Goal: Entertainment & Leisure: Browse casually

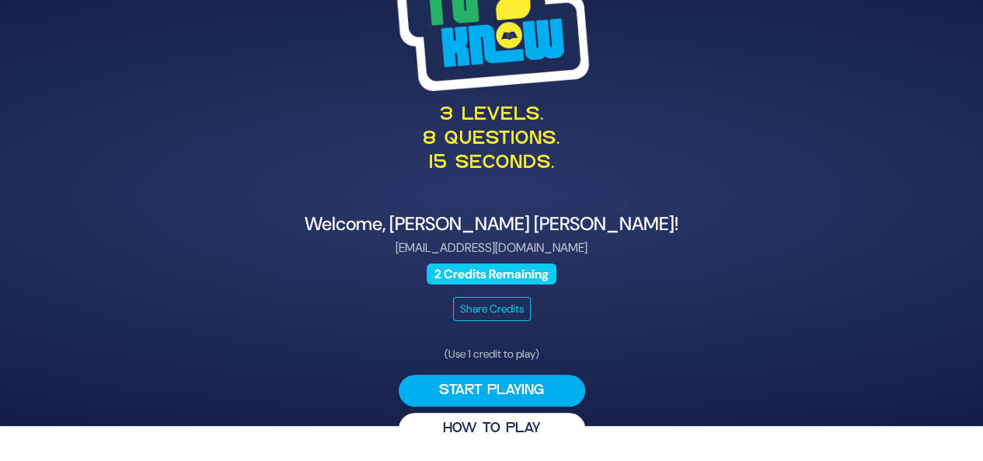
scroll to position [37, 0]
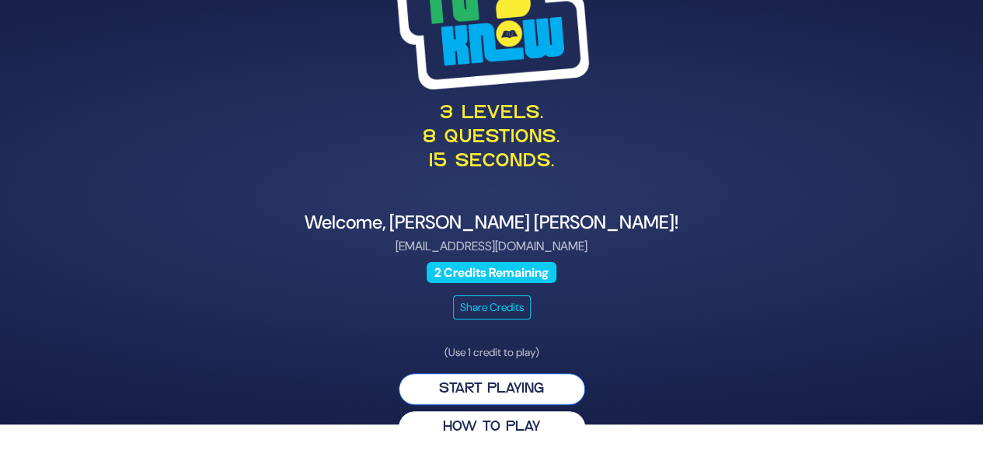
click at [534, 387] on button "Start Playing" at bounding box center [492, 389] width 187 height 32
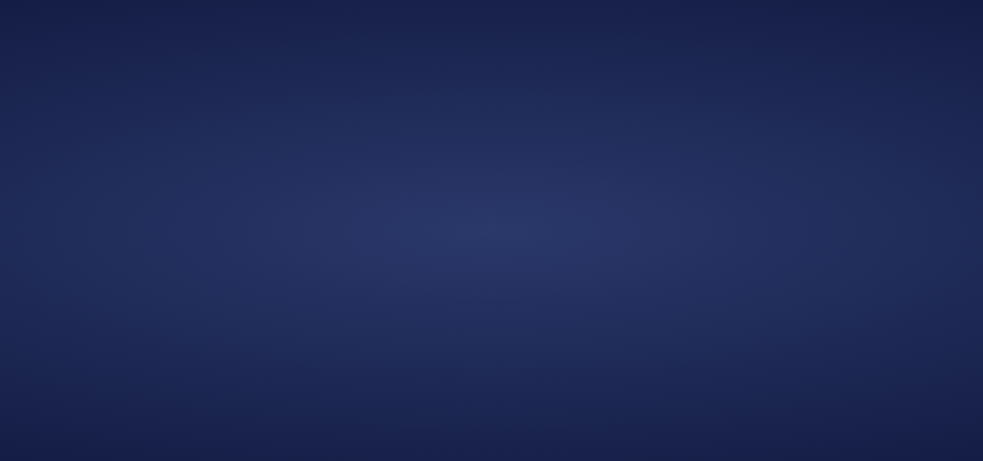
scroll to position [0, 0]
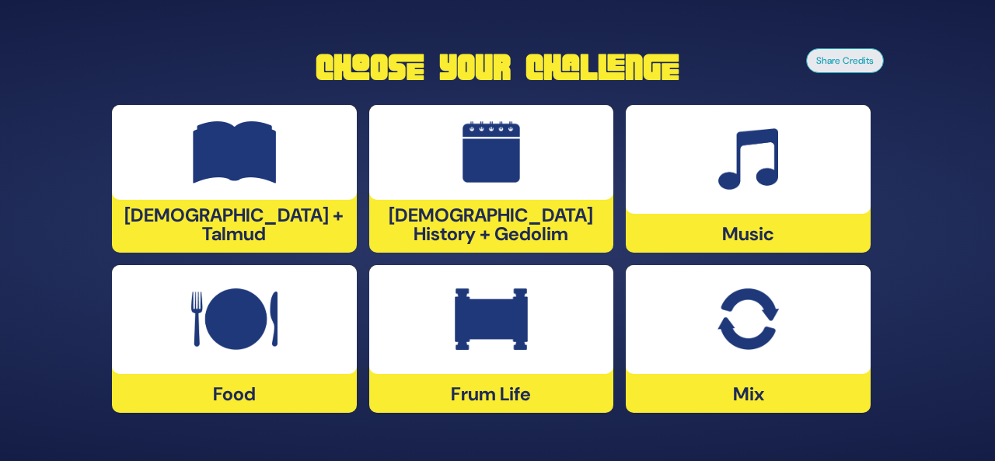
click at [487, 219] on div "[DEMOGRAPHIC_DATA] History + Gedolim" at bounding box center [491, 179] width 245 height 148
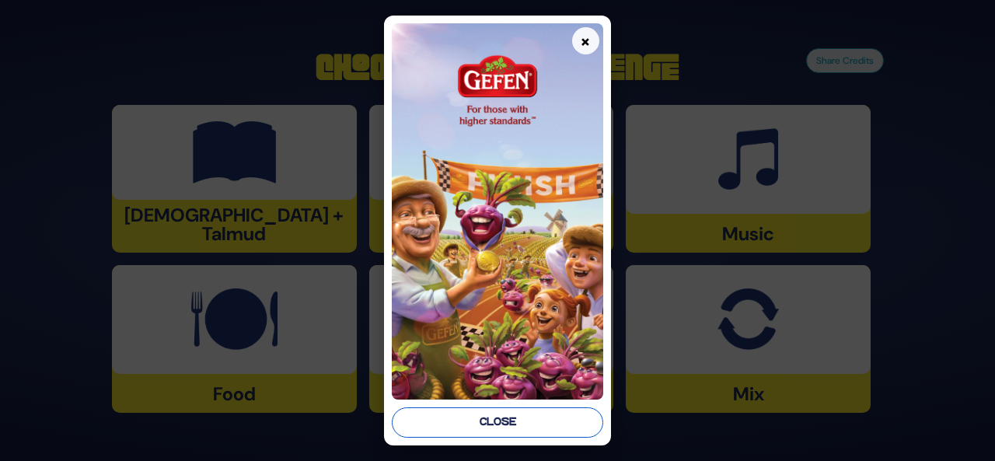
click at [468, 417] on button "Close" at bounding box center [497, 422] width 211 height 30
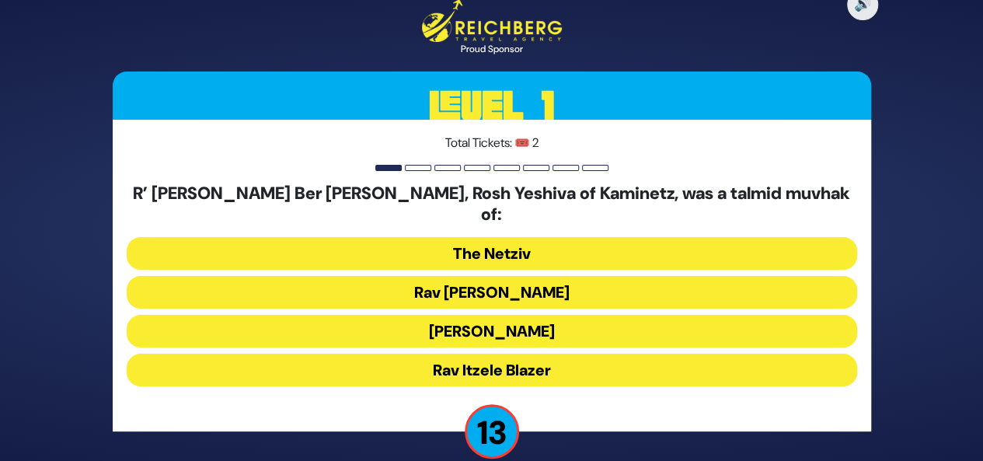
click at [494, 287] on button "Rav [PERSON_NAME]" at bounding box center [492, 292] width 731 height 33
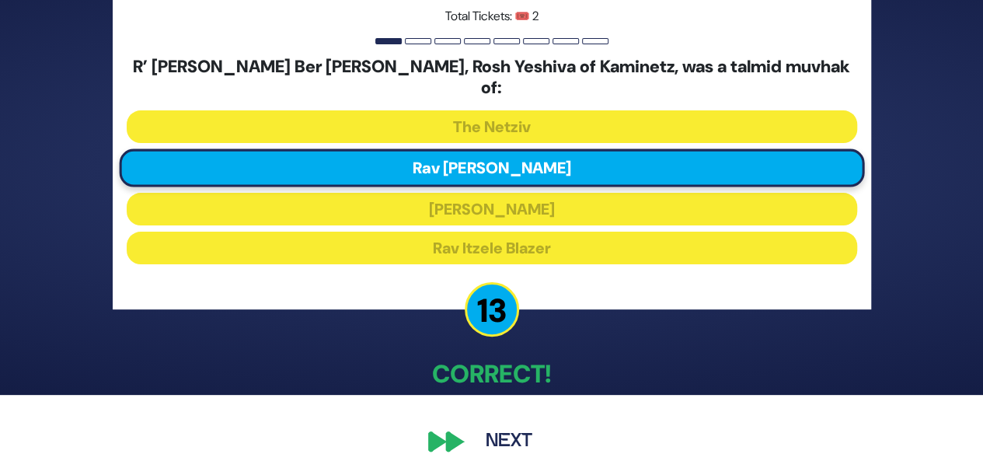
scroll to position [72, 0]
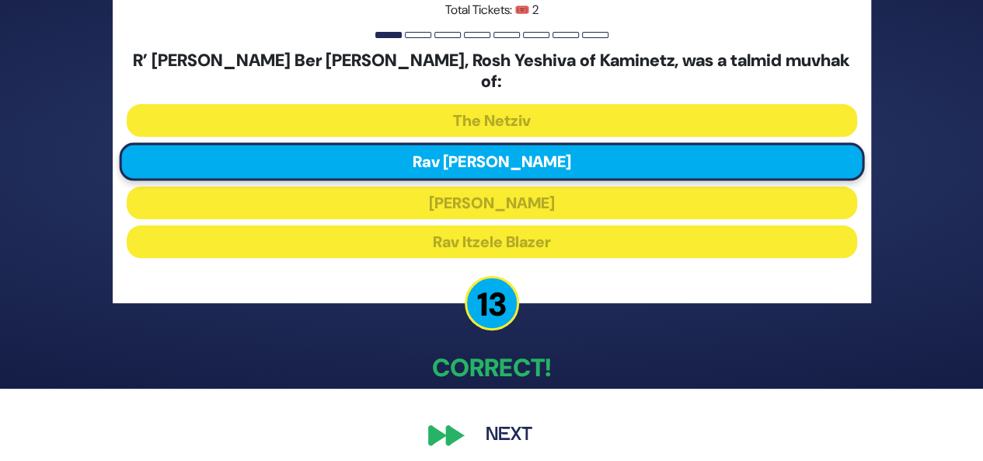
click at [467, 425] on button "Next" at bounding box center [509, 435] width 90 height 36
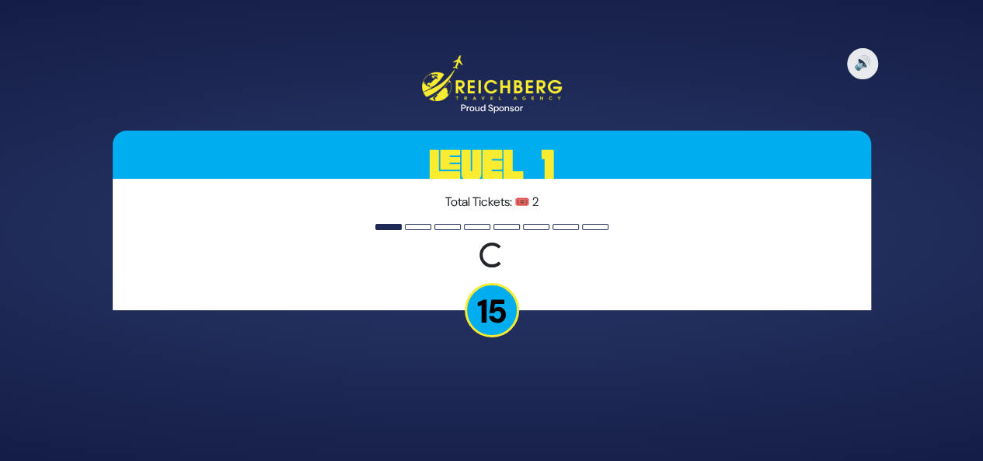
scroll to position [0, 0]
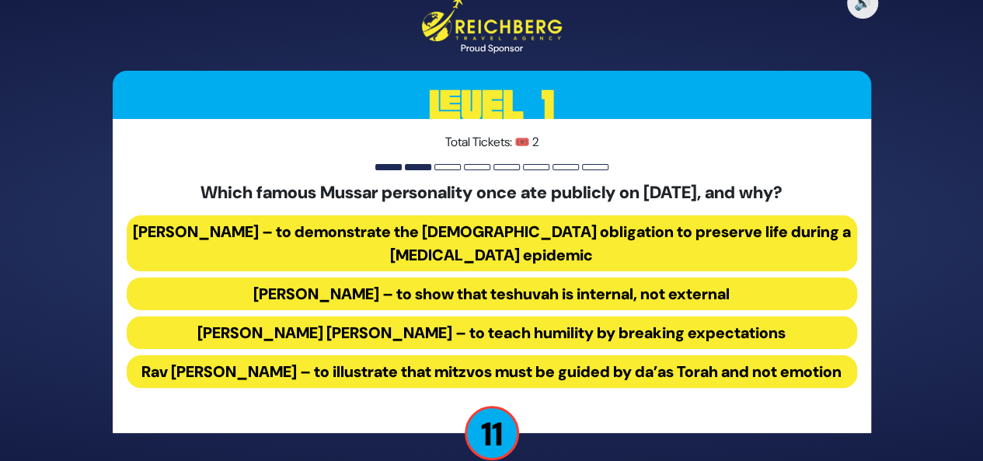
click at [515, 222] on button "[PERSON_NAME] – to demonstrate the [DEMOGRAPHIC_DATA] obligation to preserve li…" at bounding box center [492, 243] width 731 height 56
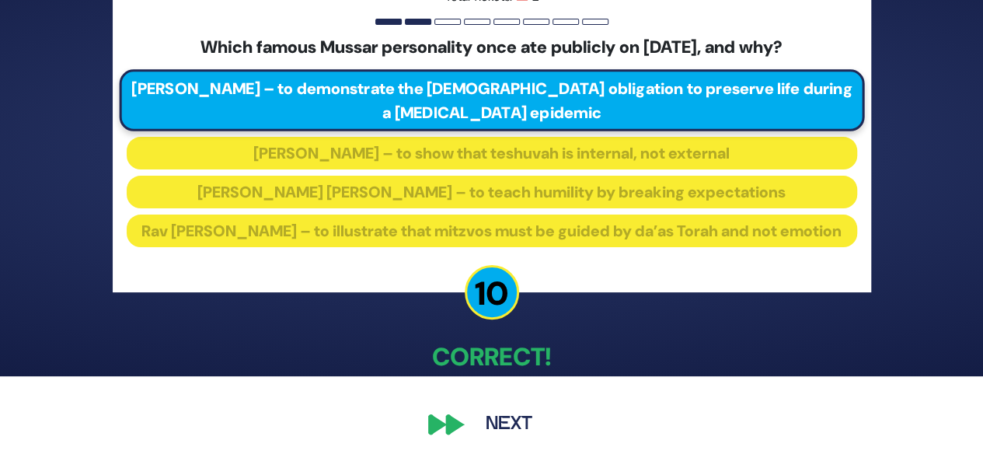
scroll to position [96, 0]
click at [470, 424] on button "Next" at bounding box center [509, 425] width 90 height 36
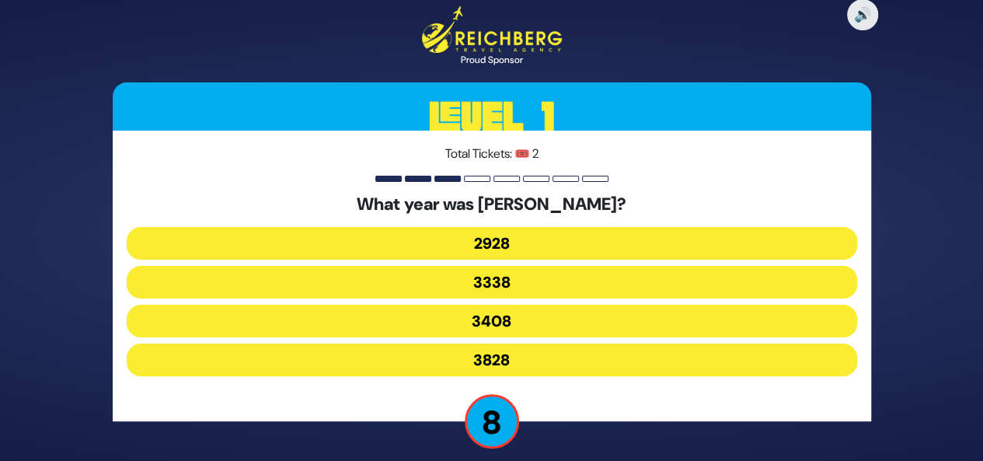
click at [493, 278] on button "3338" at bounding box center [492, 282] width 731 height 33
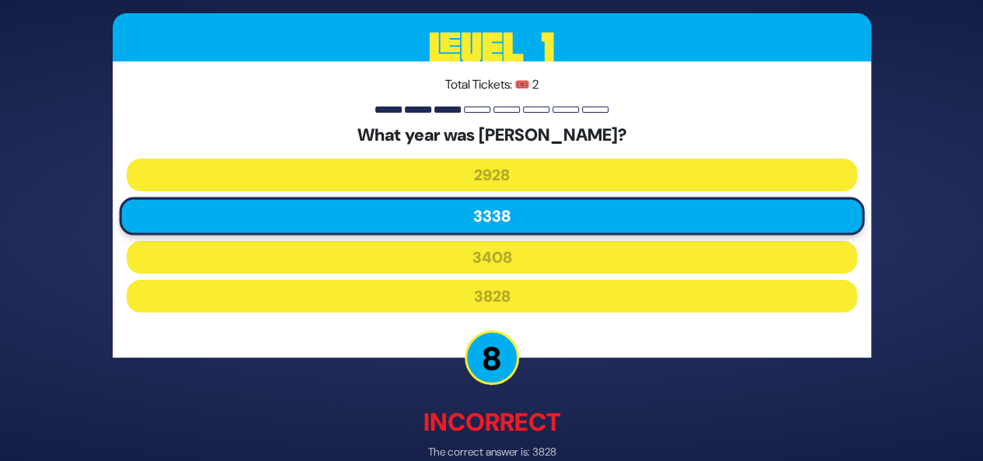
scroll to position [81, 0]
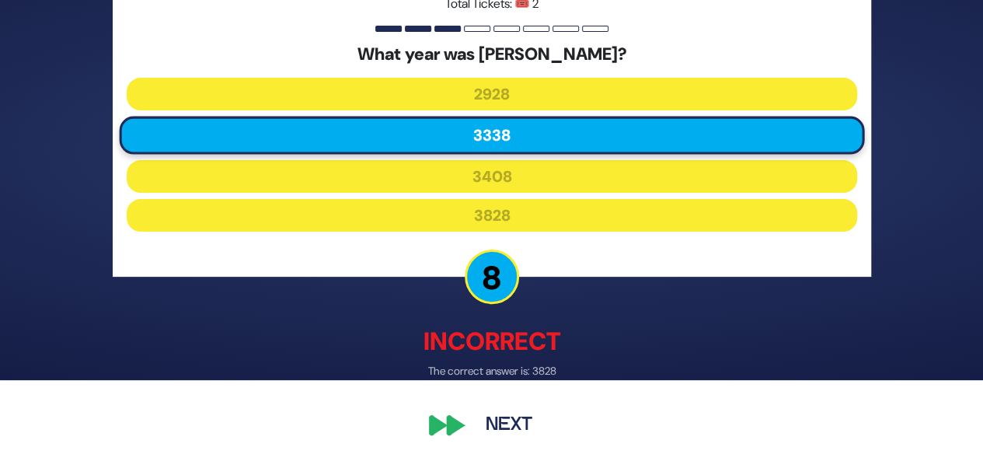
click at [480, 419] on button "Next" at bounding box center [509, 425] width 90 height 36
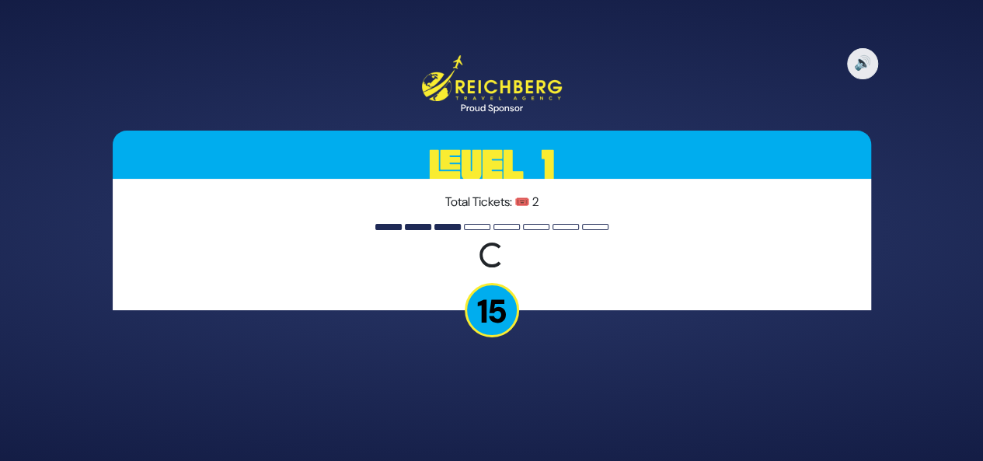
scroll to position [0, 0]
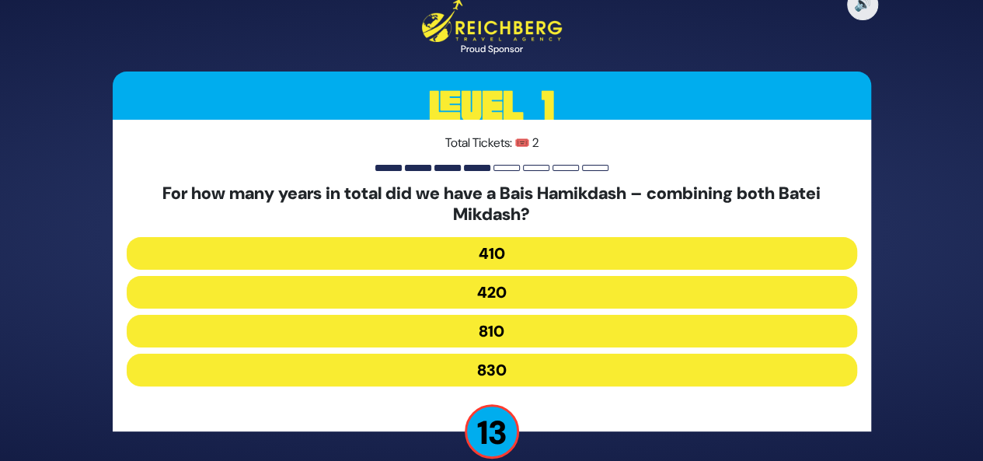
click at [505, 295] on button "420" at bounding box center [492, 292] width 731 height 33
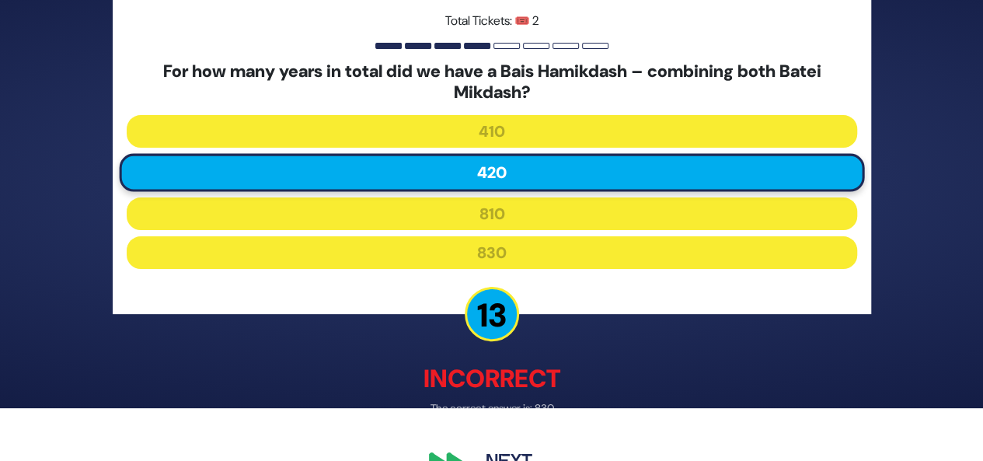
scroll to position [91, 0]
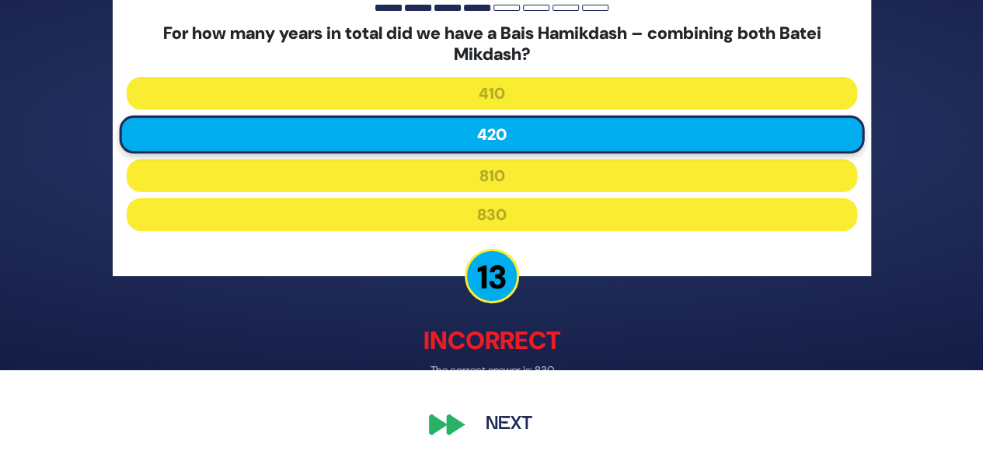
click at [476, 430] on button "Next" at bounding box center [509, 425] width 90 height 36
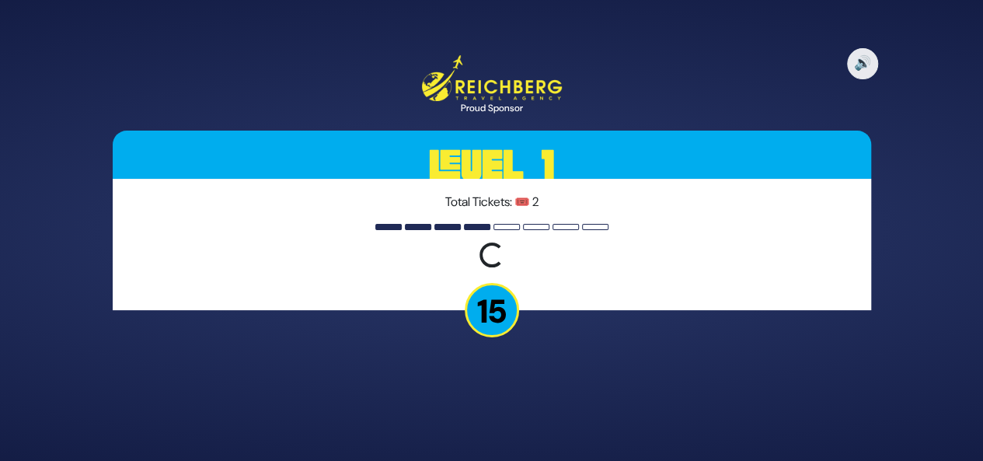
scroll to position [0, 0]
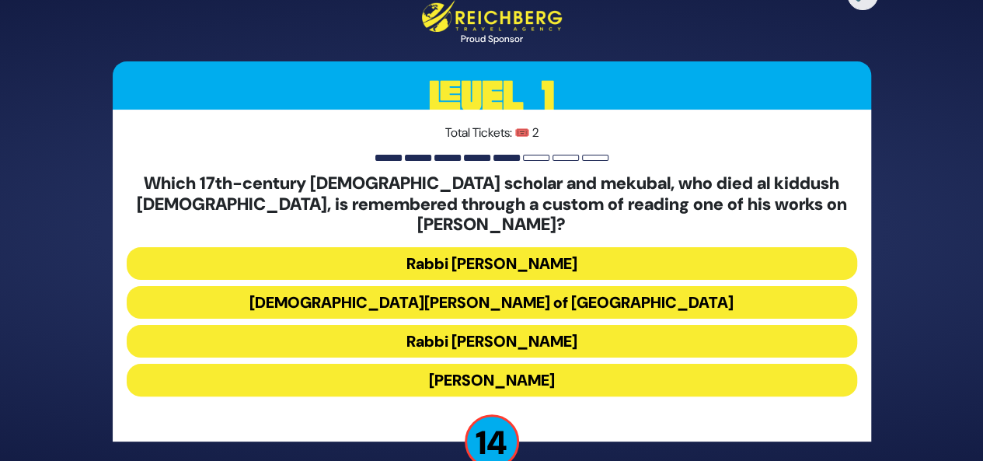
click at [522, 211] on h5 "Which 17th-century [DEMOGRAPHIC_DATA] scholar and mekubal, who died al kiddush …" at bounding box center [492, 203] width 731 height 61
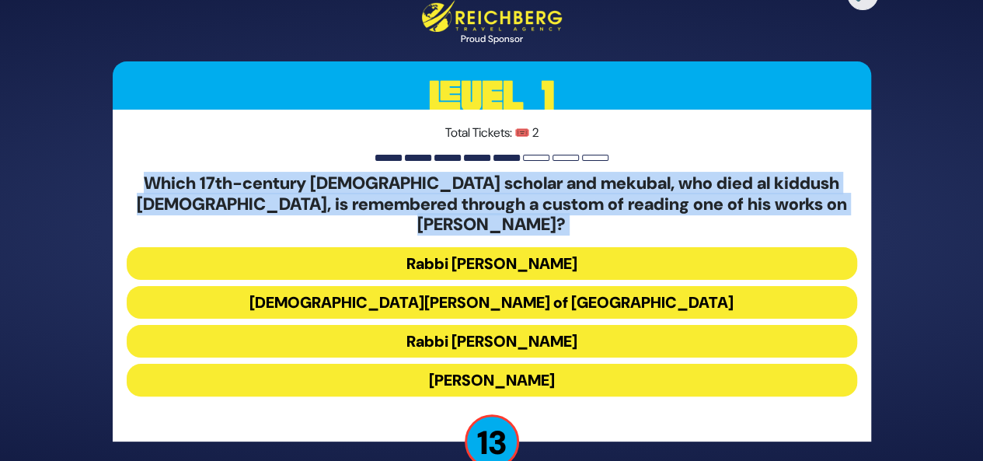
click at [522, 211] on h5 "Which 17th-century [DEMOGRAPHIC_DATA] scholar and mekubal, who died al kiddush …" at bounding box center [492, 203] width 731 height 61
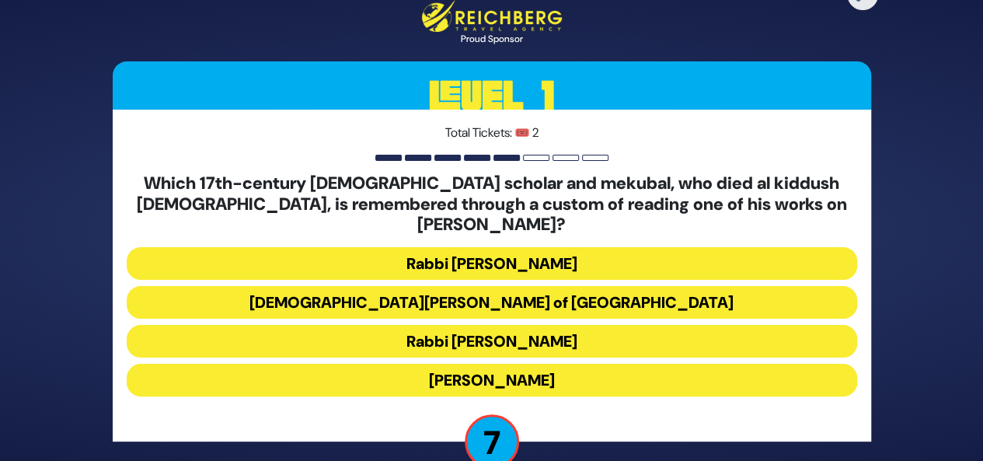
click at [497, 291] on button "[DEMOGRAPHIC_DATA][PERSON_NAME] of [GEOGRAPHIC_DATA]" at bounding box center [492, 302] width 731 height 33
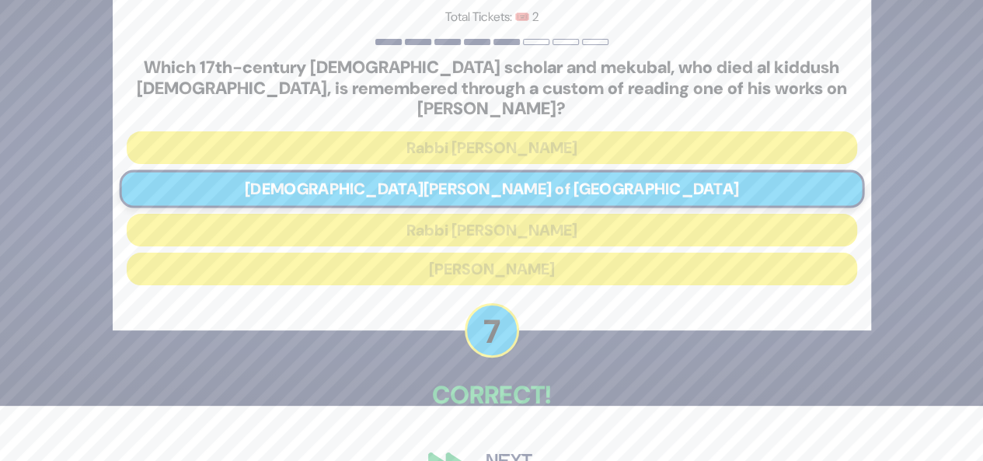
scroll to position [82, 0]
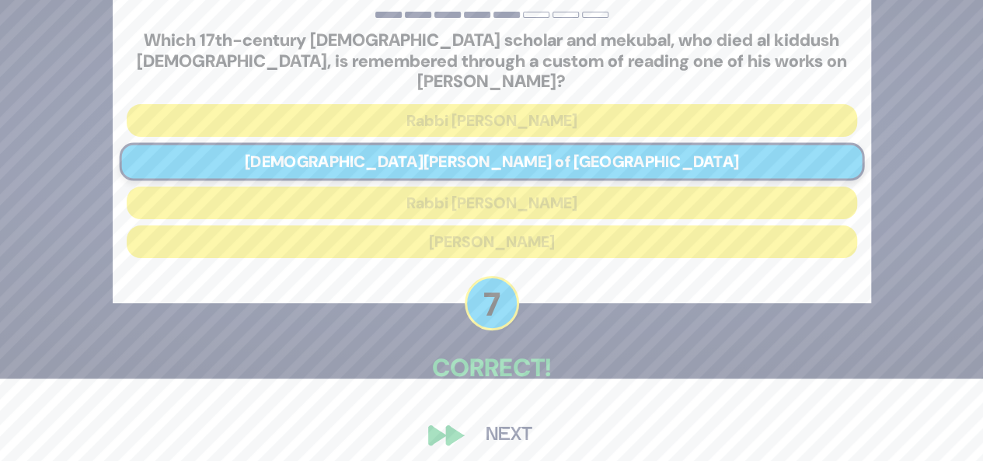
click at [454, 421] on div "🔊 Proud Sponsor Level 1 Total Tickets: 🎟️ 2 Which 17th-century [DEMOGRAPHIC_DAT…" at bounding box center [492, 148] width 796 height 648
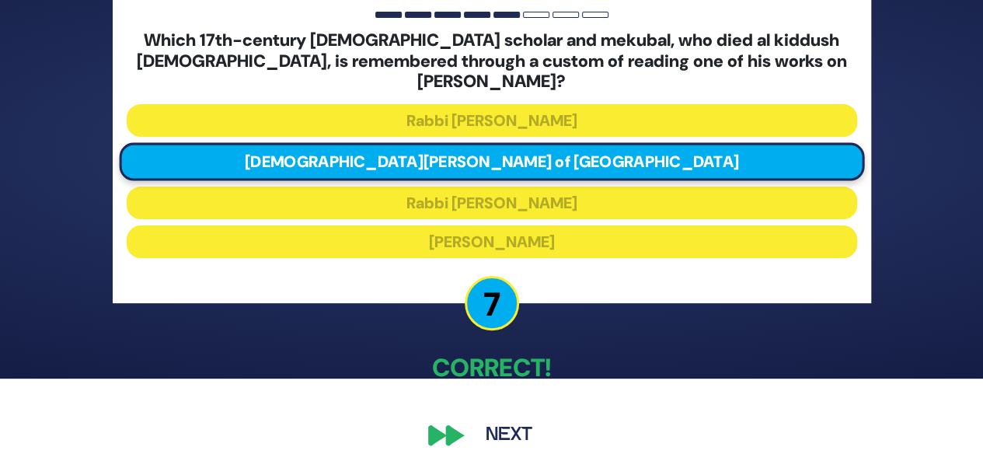
click at [502, 429] on button "Next" at bounding box center [509, 435] width 90 height 36
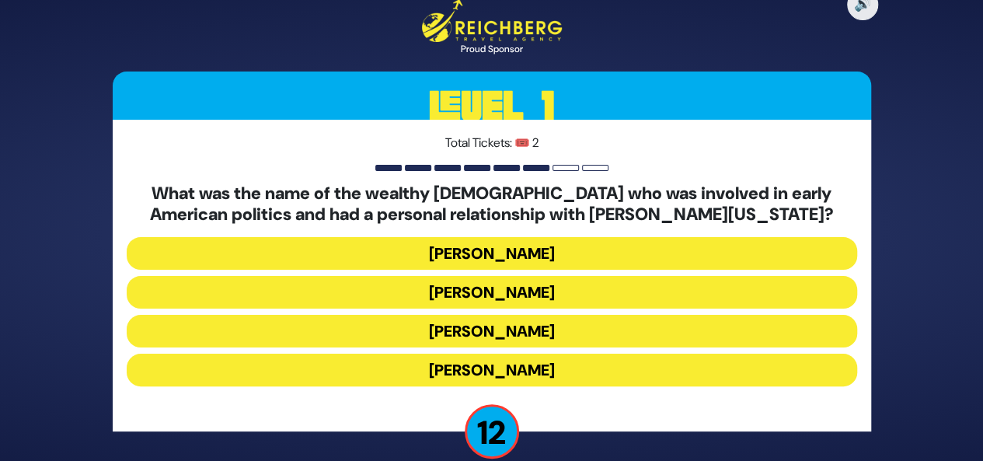
click at [527, 298] on button "[PERSON_NAME]" at bounding box center [492, 292] width 731 height 33
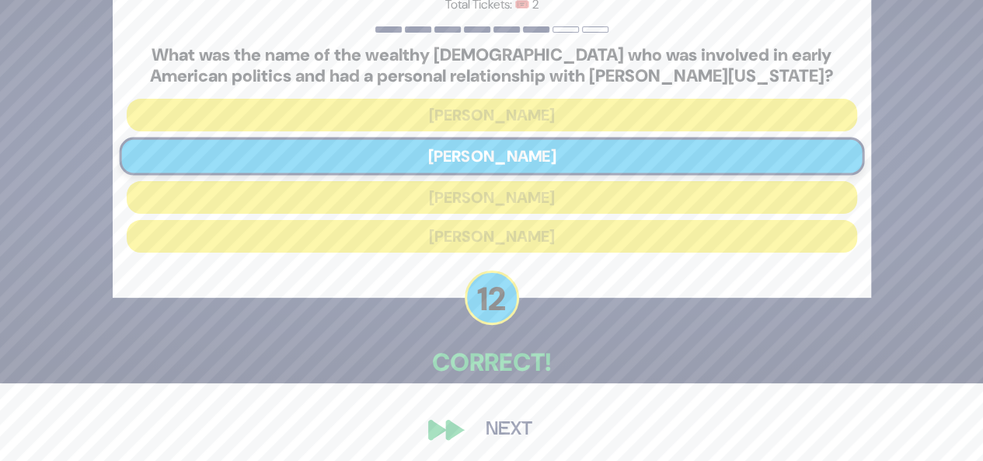
scroll to position [82, 0]
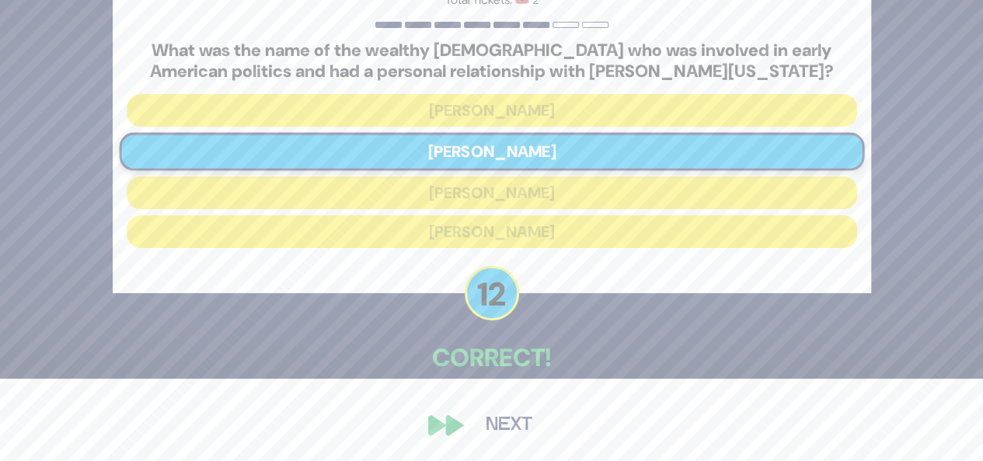
click at [491, 418] on button "Next" at bounding box center [509, 425] width 90 height 36
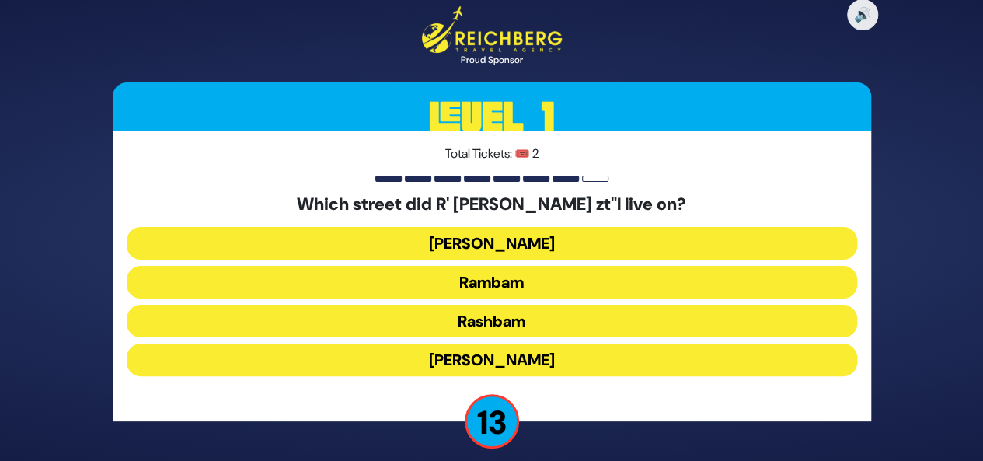
click at [510, 320] on button "Rashbam" at bounding box center [492, 321] width 731 height 33
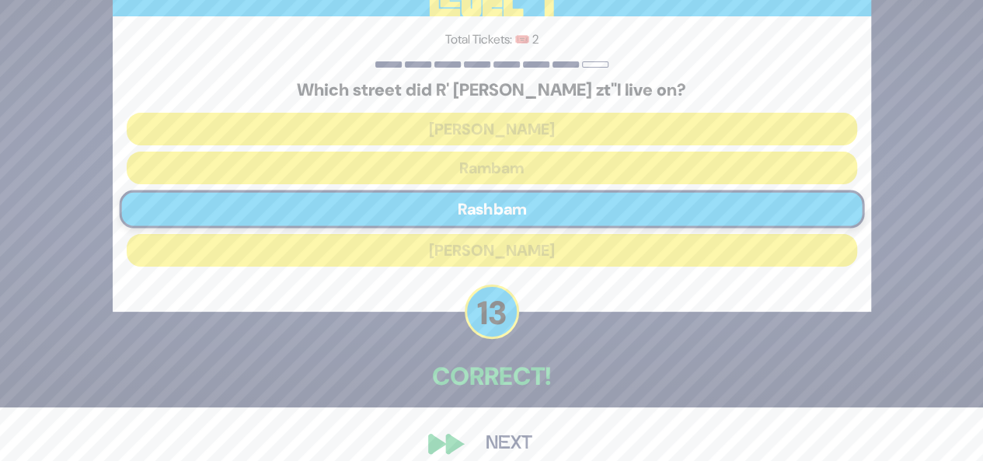
scroll to position [72, 0]
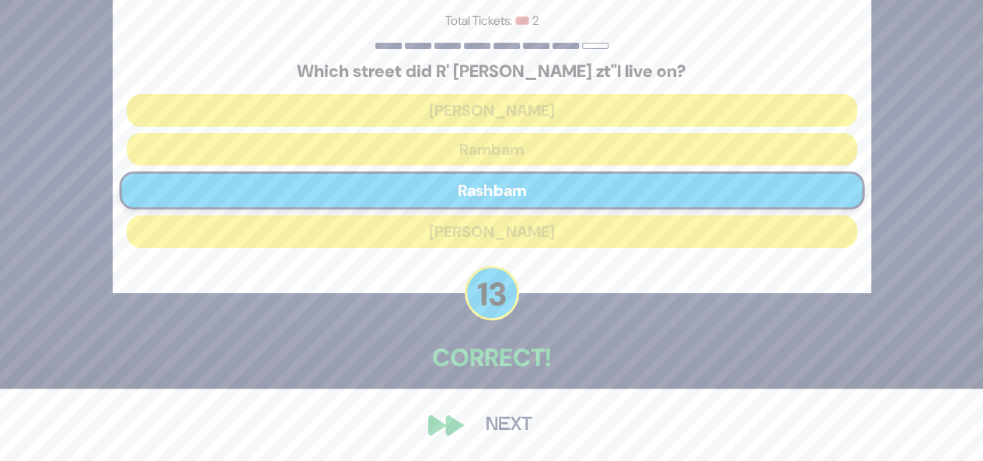
click at [499, 420] on button "Next" at bounding box center [509, 425] width 90 height 36
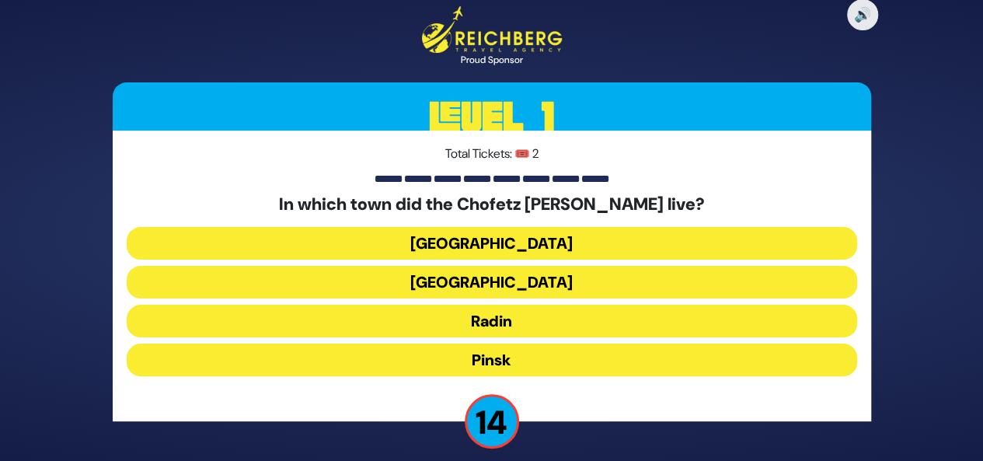
click at [510, 319] on button "Radin" at bounding box center [492, 321] width 731 height 33
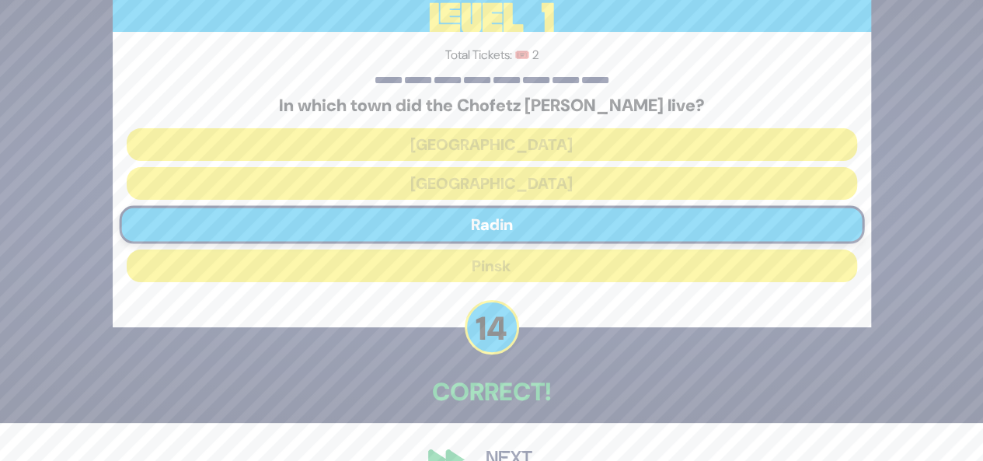
scroll to position [4, 0]
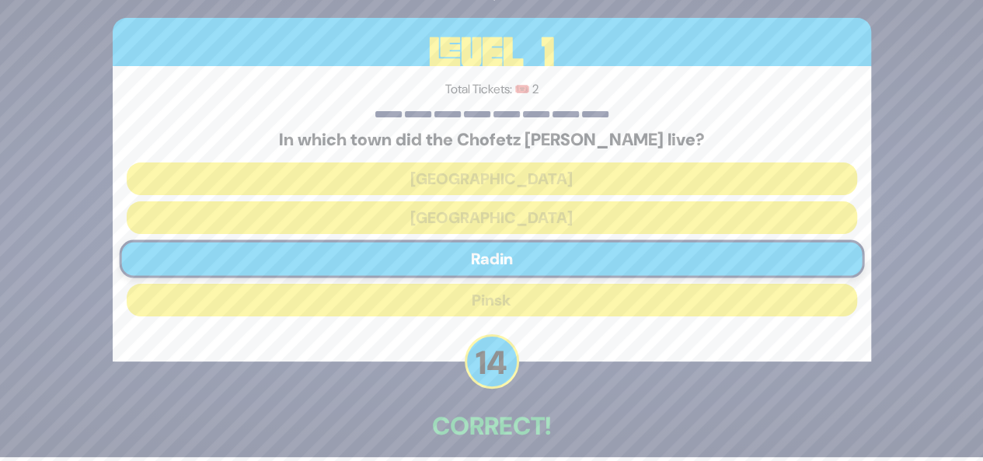
click at [501, 421] on p "Correct!" at bounding box center [492, 425] width 759 height 37
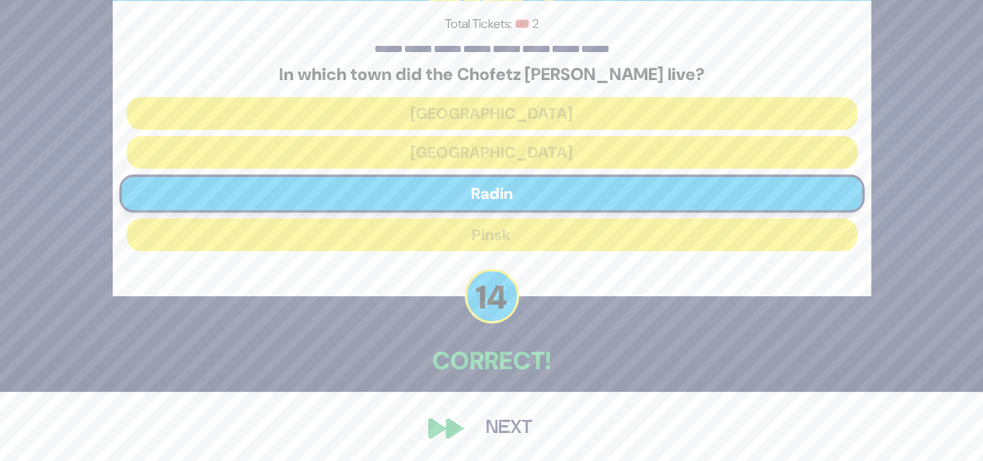
scroll to position [72, 0]
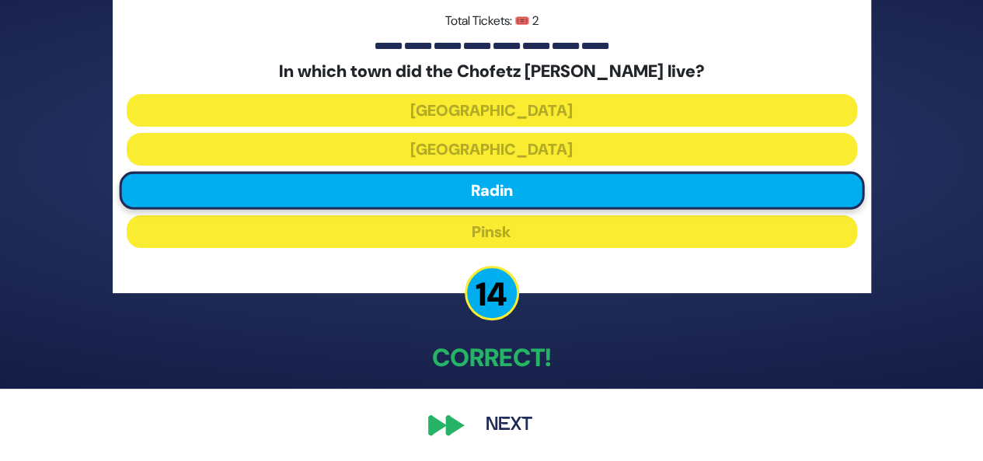
click at [508, 424] on button "Next" at bounding box center [509, 425] width 90 height 36
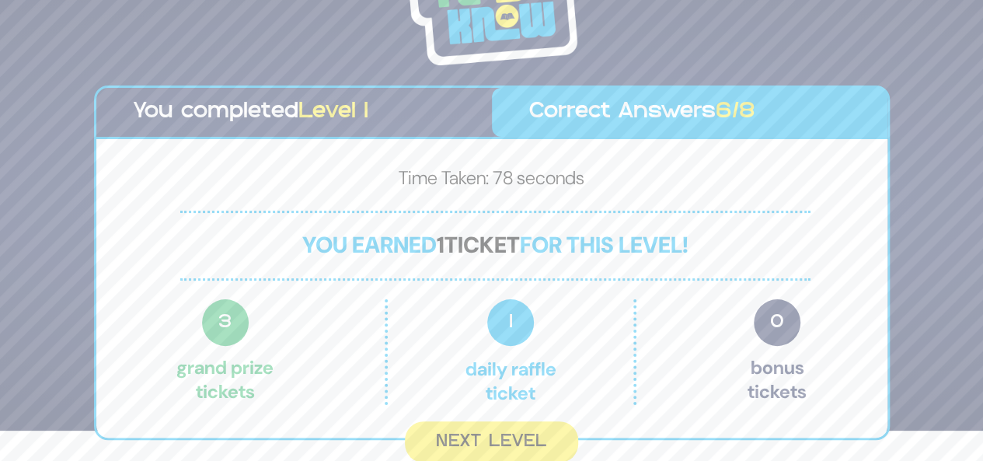
scroll to position [28, 0]
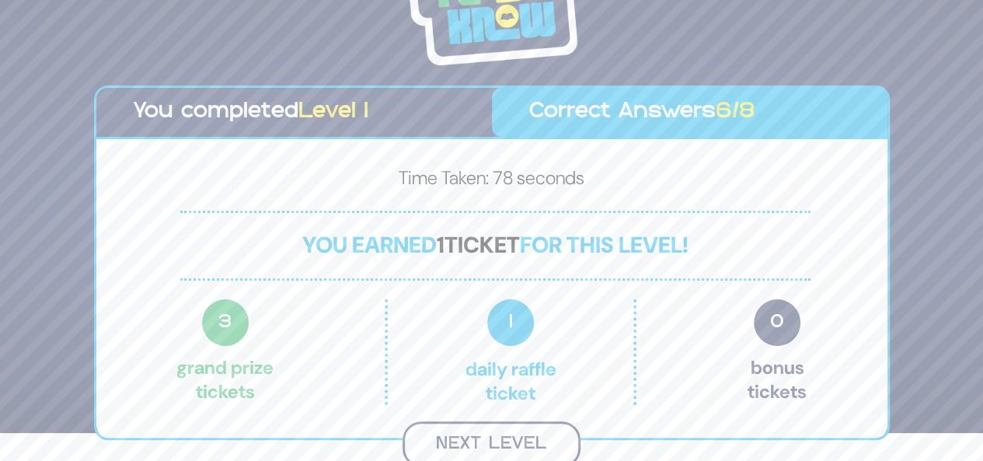
click at [496, 440] on button "Next Level" at bounding box center [492, 444] width 178 height 46
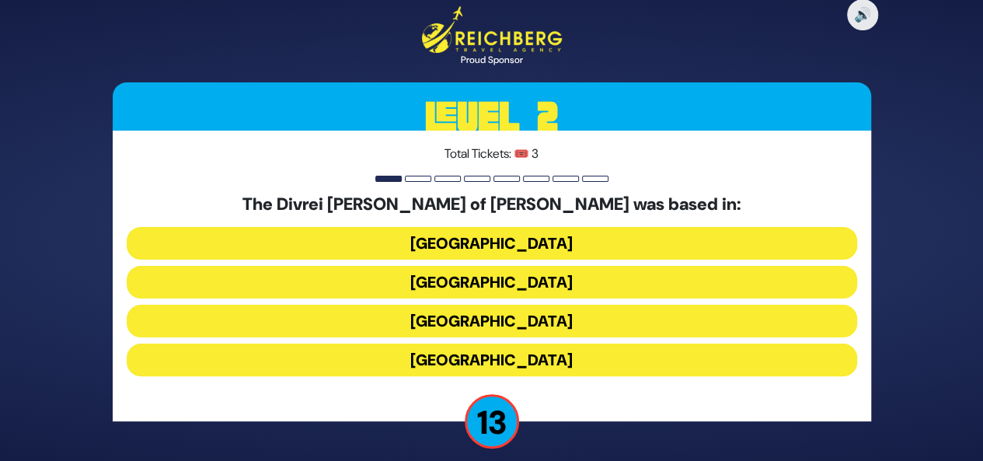
click at [513, 355] on button "[GEOGRAPHIC_DATA]" at bounding box center [492, 360] width 731 height 33
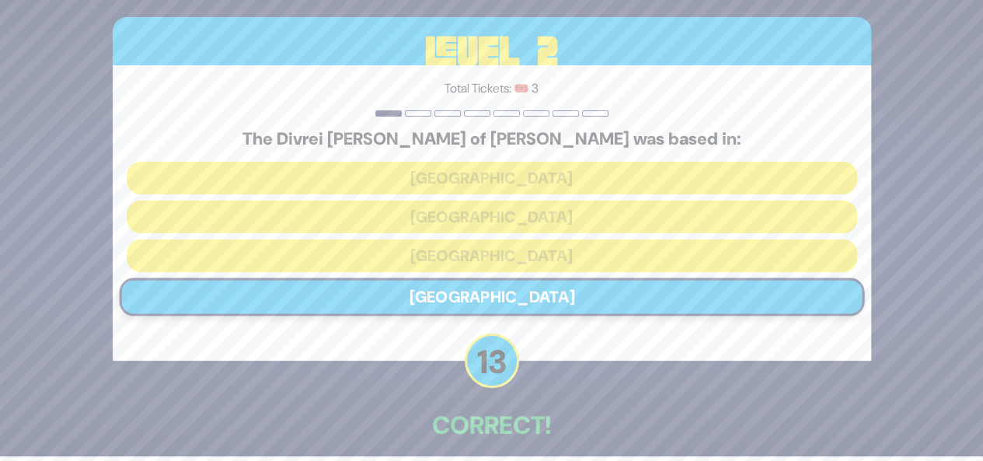
scroll to position [72, 0]
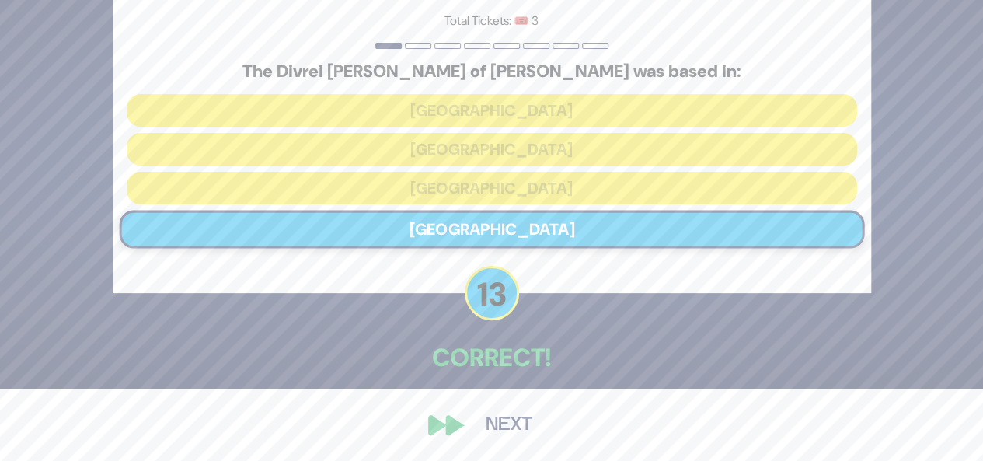
click at [507, 424] on button "Next" at bounding box center [509, 425] width 90 height 36
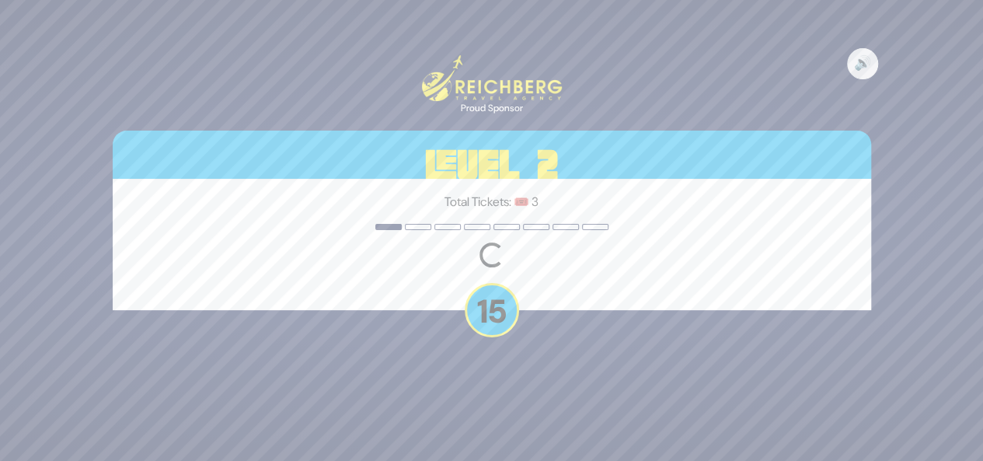
scroll to position [0, 0]
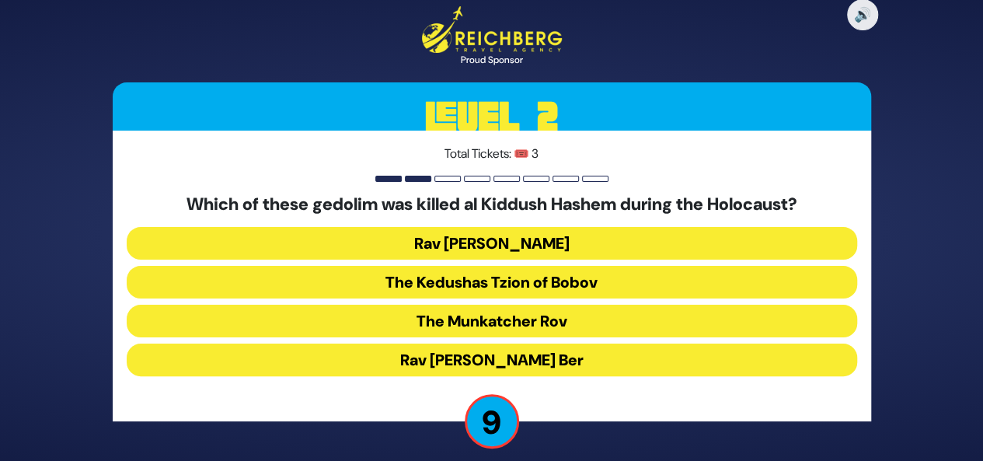
click at [523, 281] on button "The Kedushas Tzion of Bobov" at bounding box center [492, 282] width 731 height 33
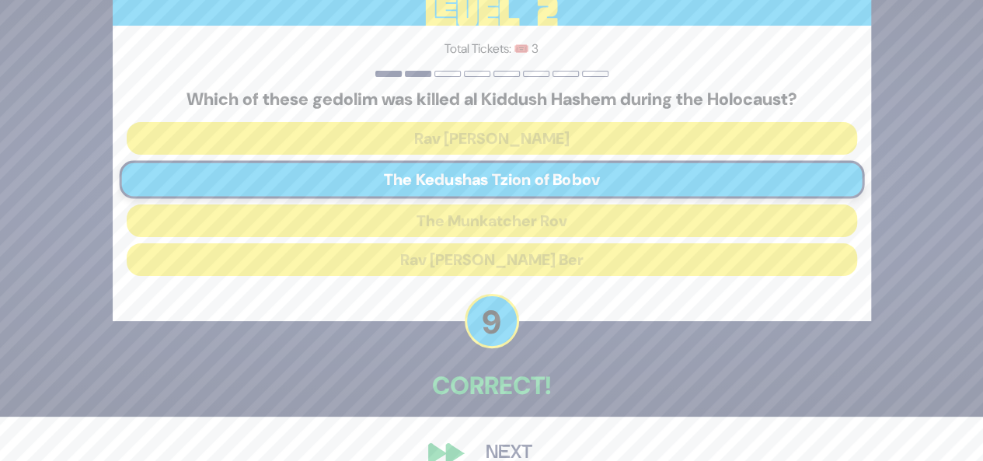
scroll to position [47, 0]
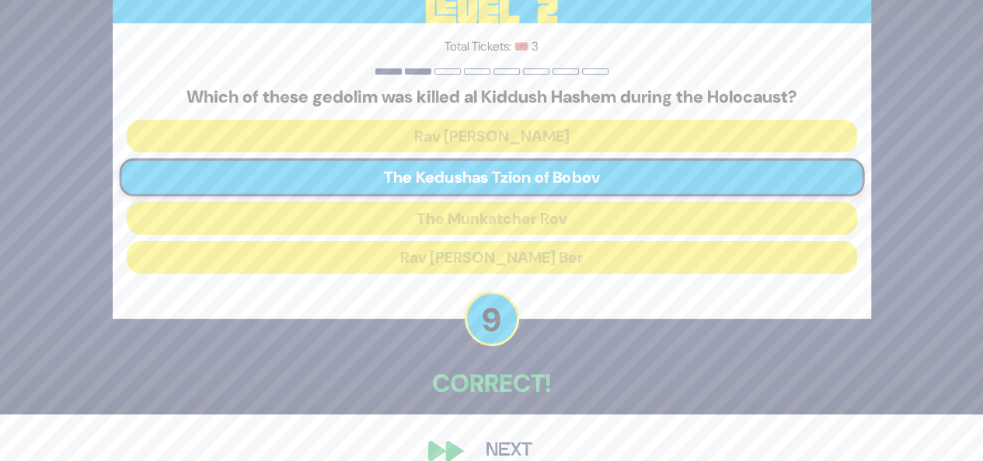
click at [506, 449] on button "Next" at bounding box center [509, 451] width 90 height 36
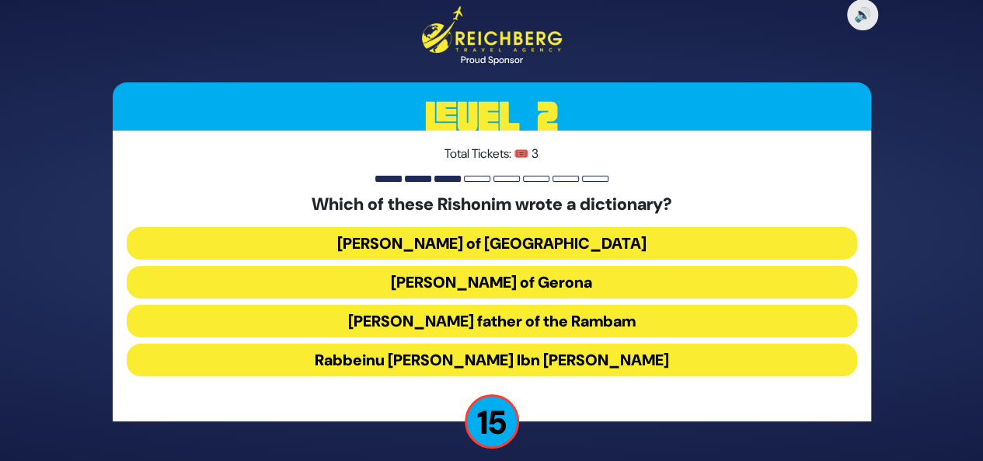
scroll to position [12, 0]
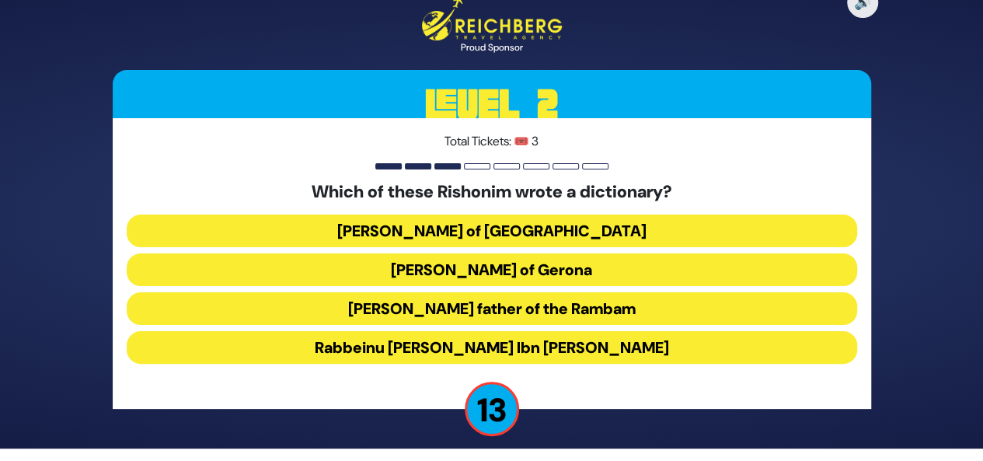
click at [554, 242] on button "[PERSON_NAME] of [GEOGRAPHIC_DATA]" at bounding box center [492, 231] width 731 height 33
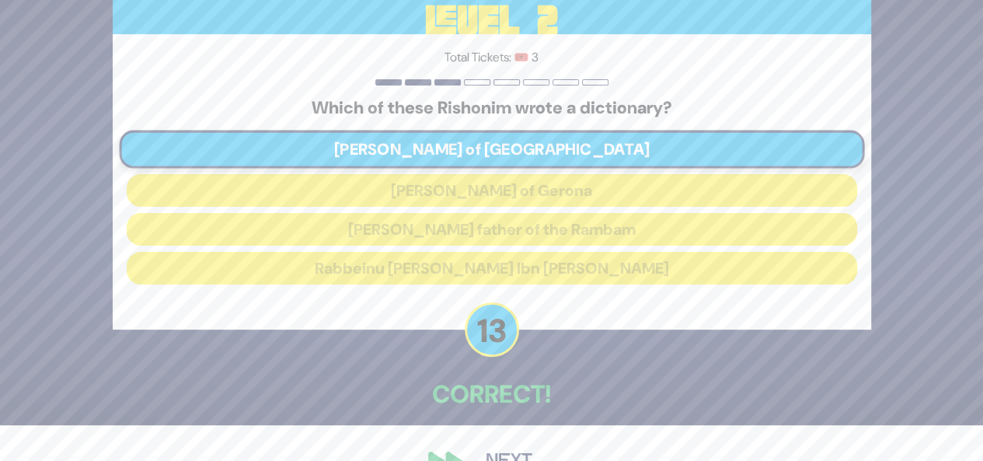
scroll to position [37, 0]
click at [515, 453] on button "Next" at bounding box center [509, 461] width 90 height 36
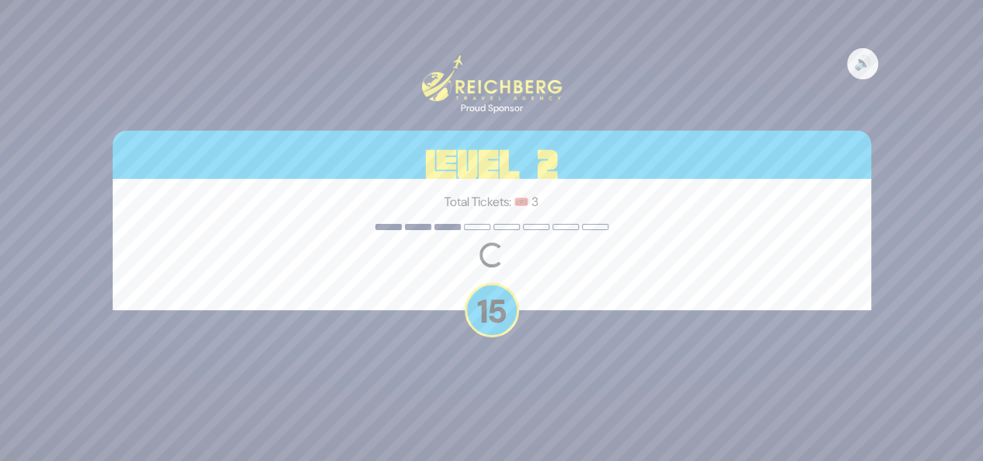
scroll to position [0, 0]
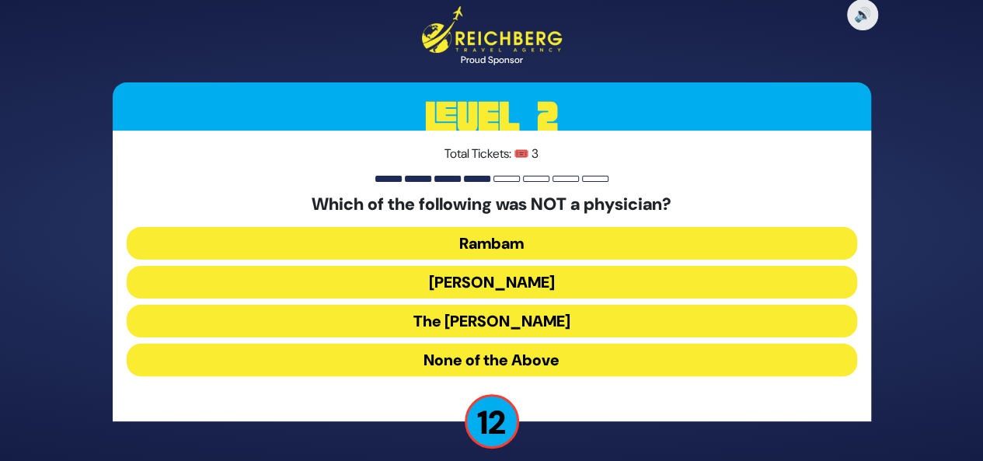
click at [554, 326] on button "The [PERSON_NAME]" at bounding box center [492, 321] width 731 height 33
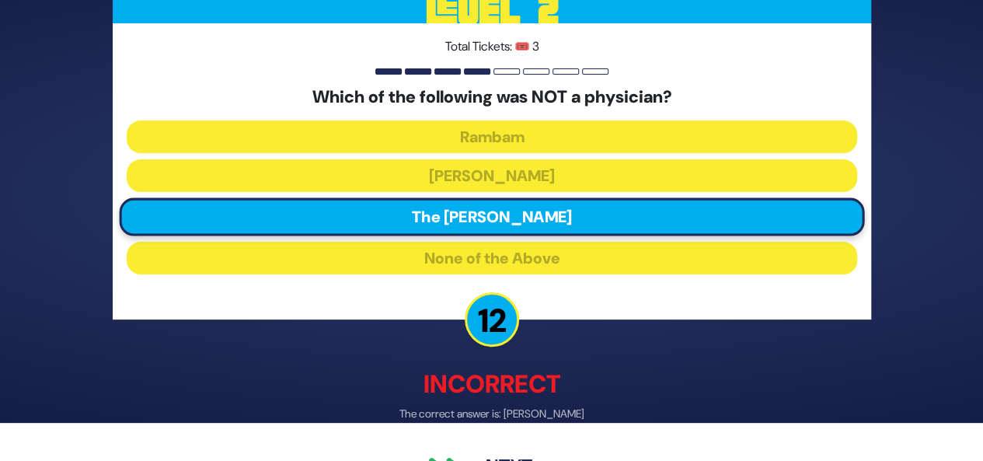
scroll to position [81, 0]
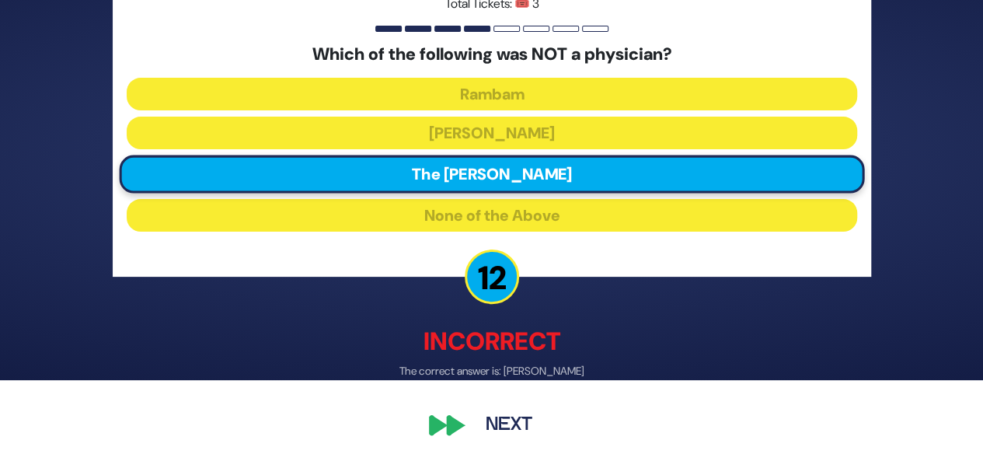
click at [522, 422] on button "Next" at bounding box center [509, 425] width 90 height 36
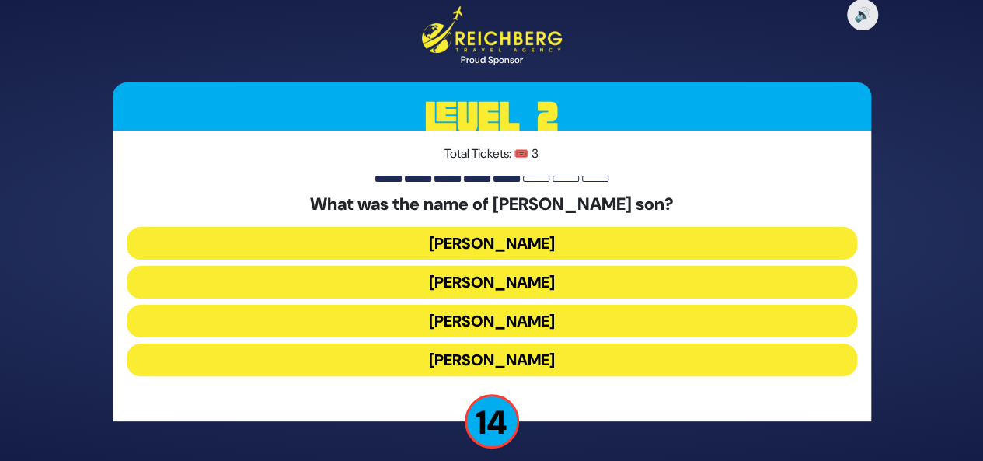
click at [517, 325] on button "[PERSON_NAME]" at bounding box center [492, 321] width 731 height 33
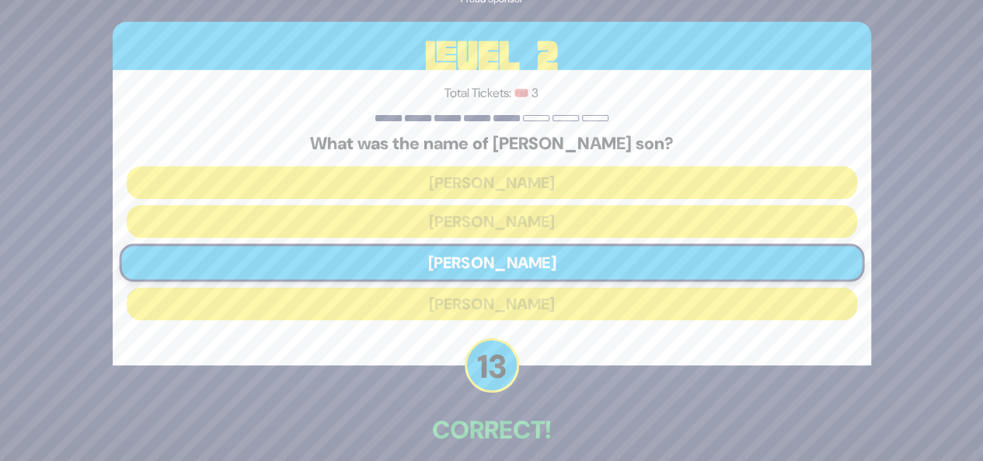
scroll to position [72, 0]
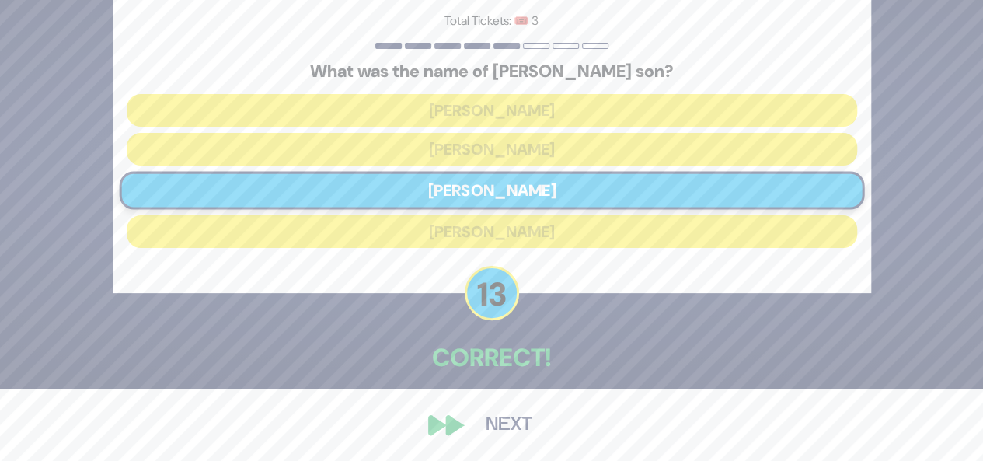
click at [501, 431] on button "Next" at bounding box center [509, 425] width 90 height 36
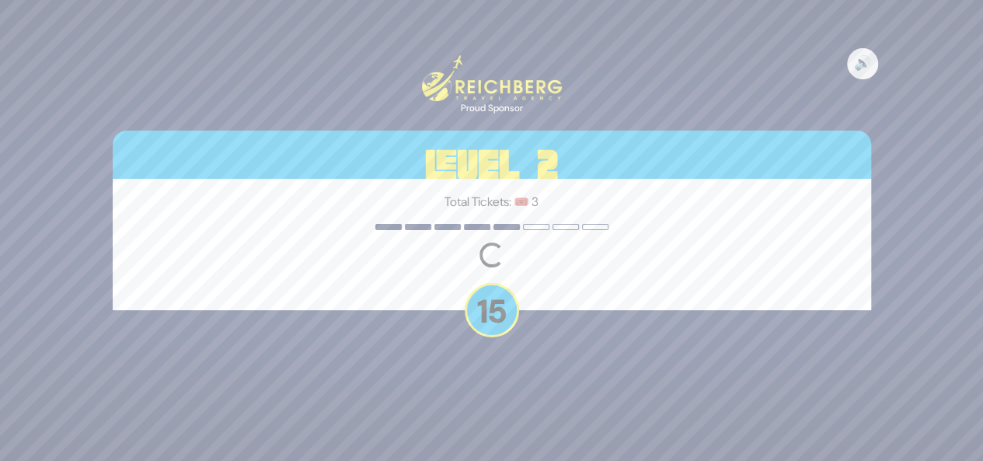
scroll to position [0, 0]
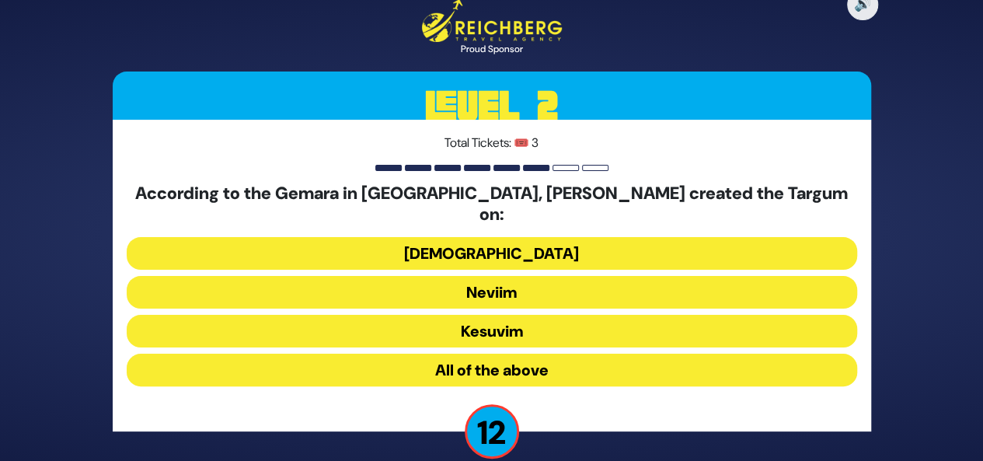
click at [508, 358] on button "All of the above" at bounding box center [492, 370] width 731 height 33
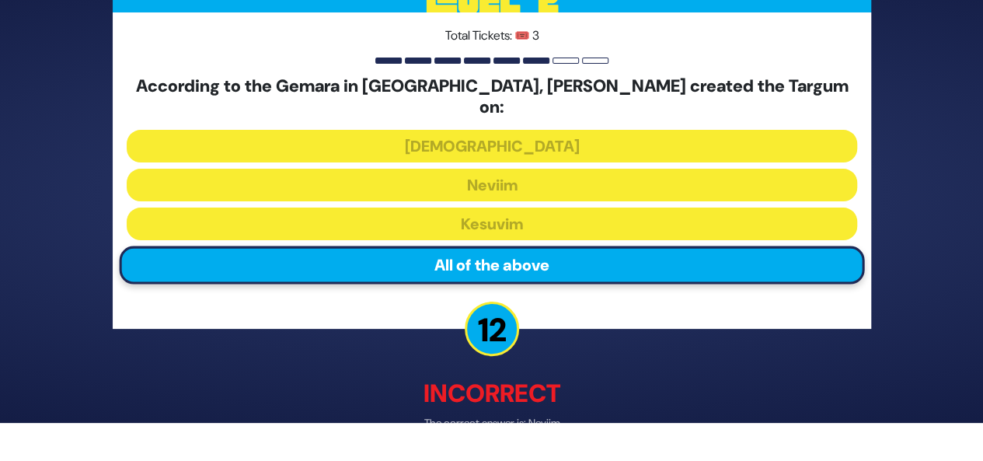
scroll to position [81, 0]
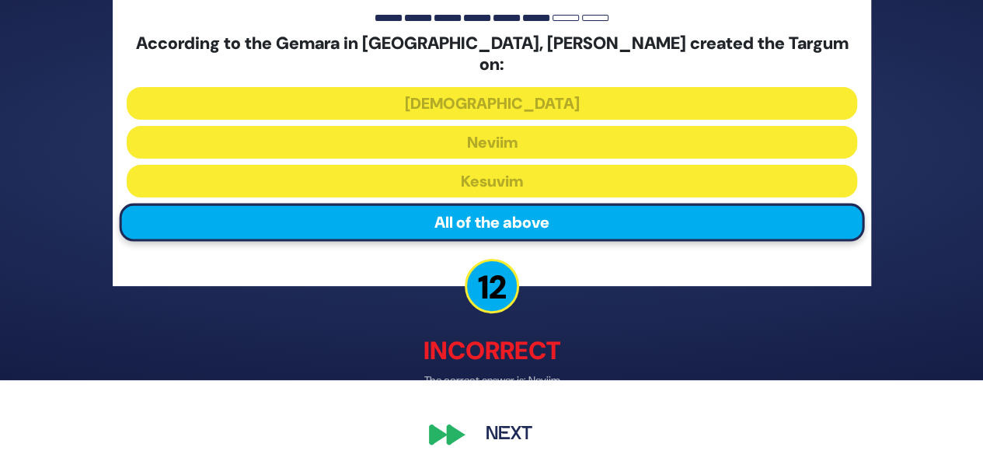
click at [505, 424] on button "Next" at bounding box center [509, 435] width 90 height 36
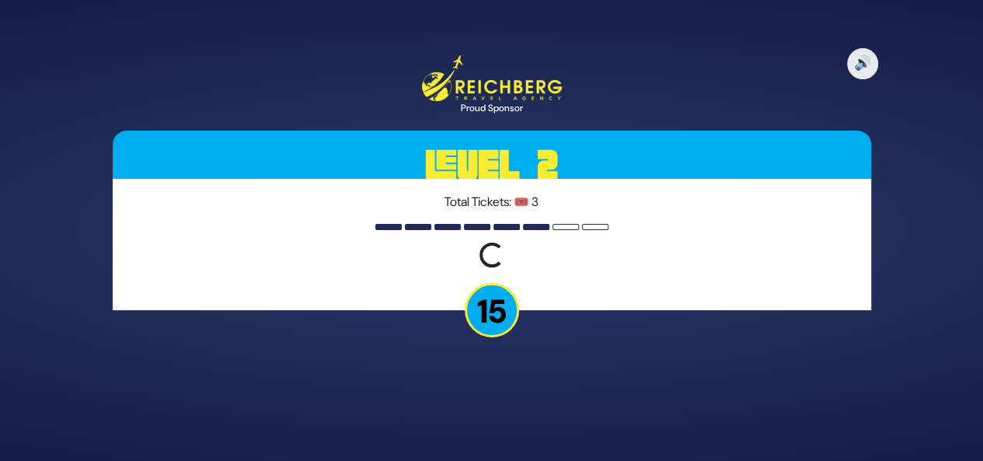
scroll to position [0, 0]
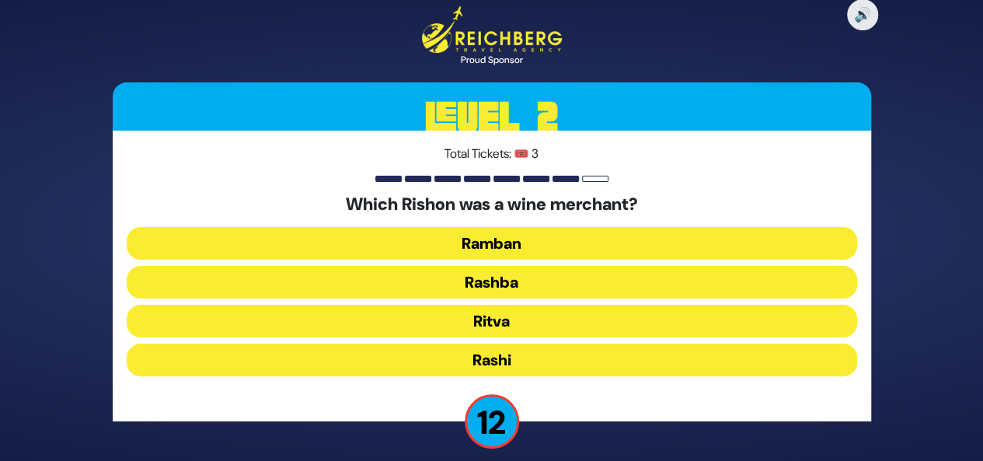
click at [518, 355] on button "Rashi" at bounding box center [492, 360] width 731 height 33
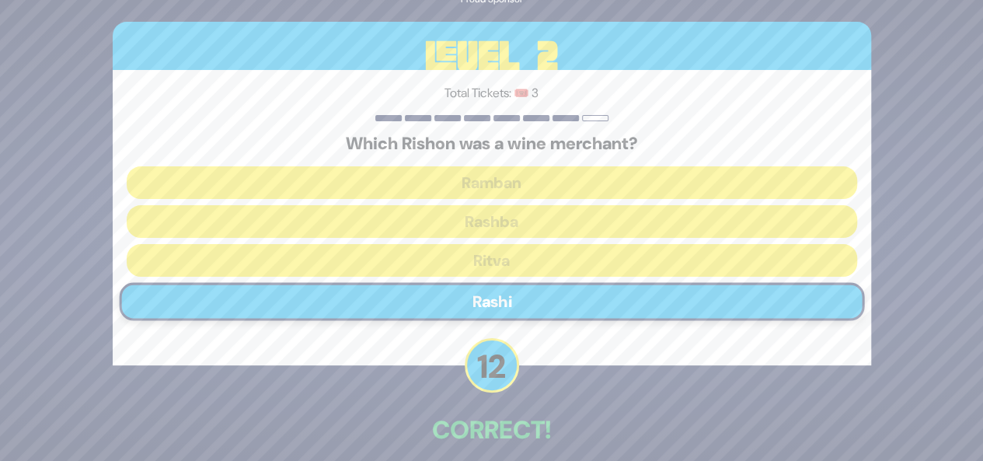
scroll to position [72, 0]
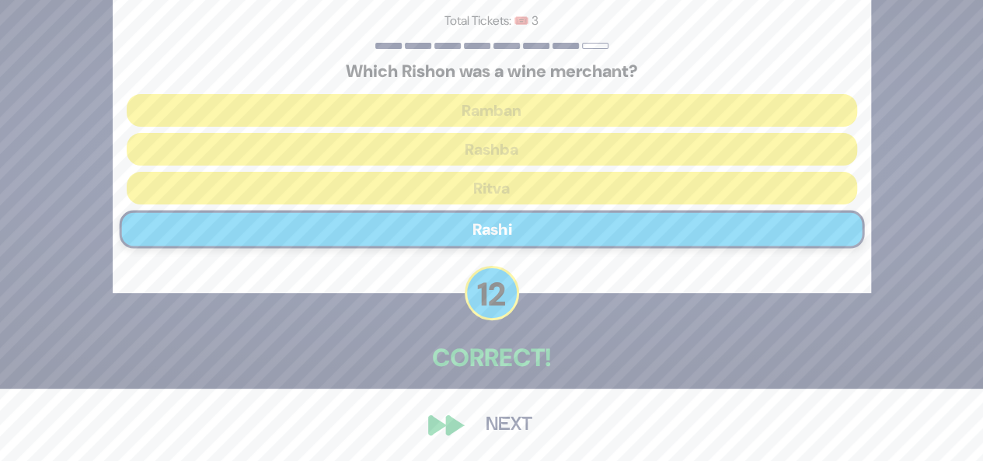
click at [512, 433] on button "Next" at bounding box center [509, 425] width 90 height 36
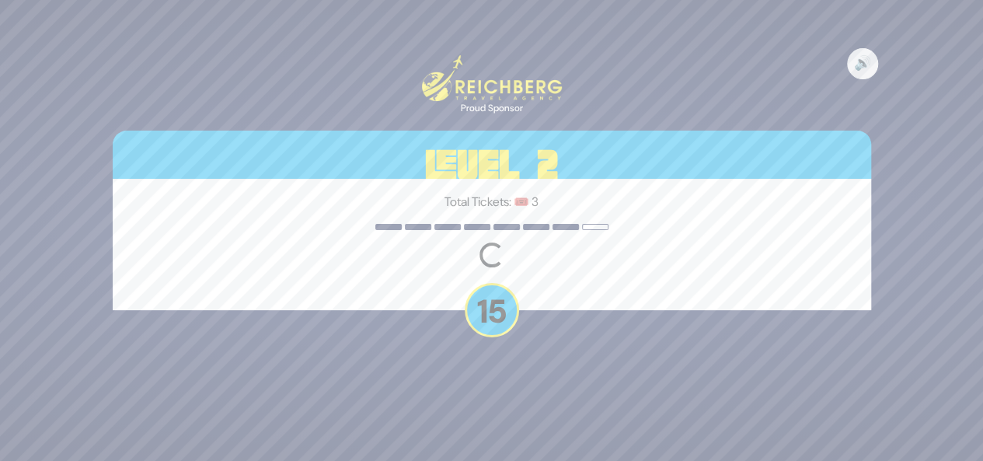
scroll to position [0, 0]
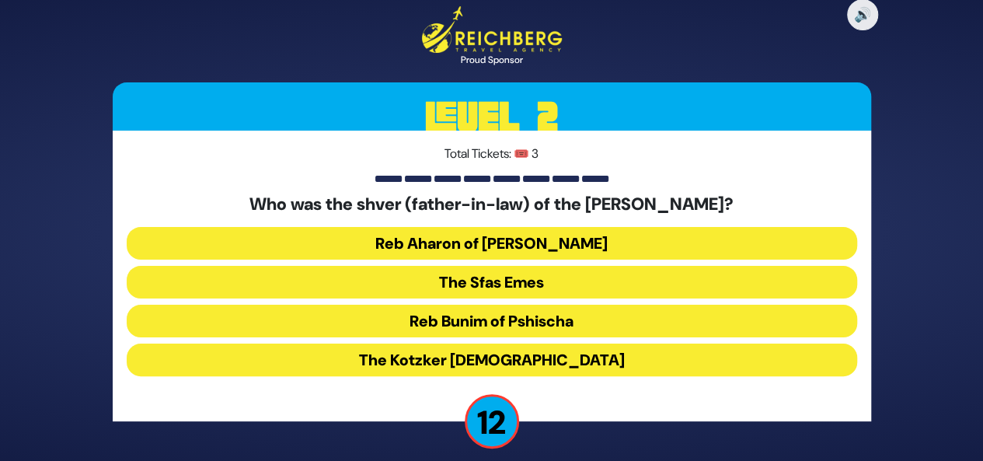
click at [547, 352] on button "The Kotzker [DEMOGRAPHIC_DATA]" at bounding box center [492, 360] width 731 height 33
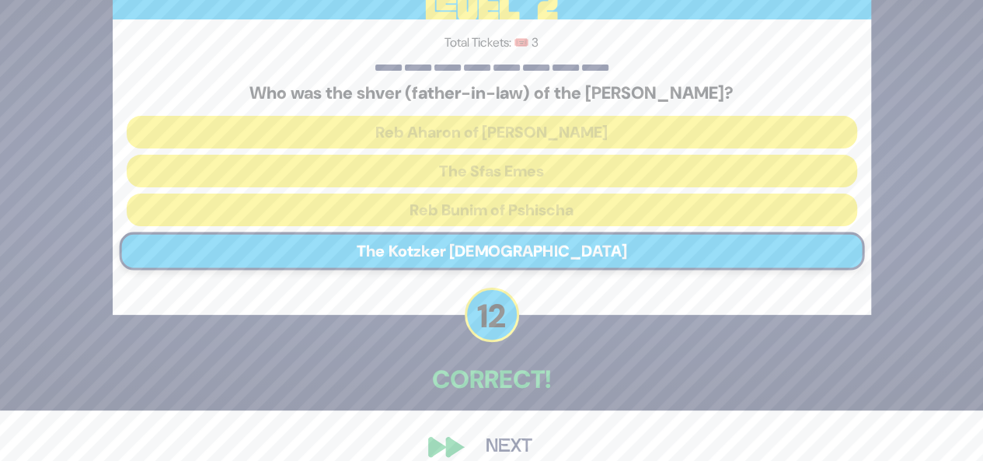
scroll to position [53, 0]
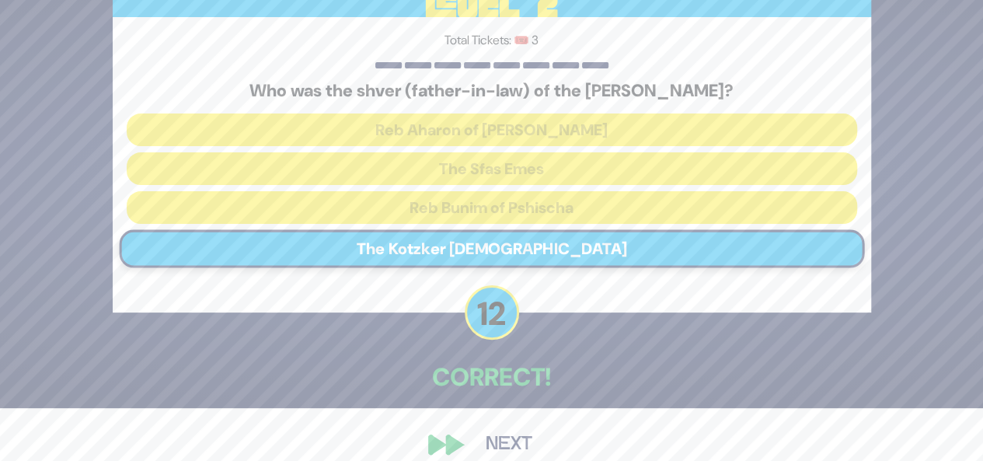
click at [513, 438] on button "Next" at bounding box center [509, 445] width 90 height 36
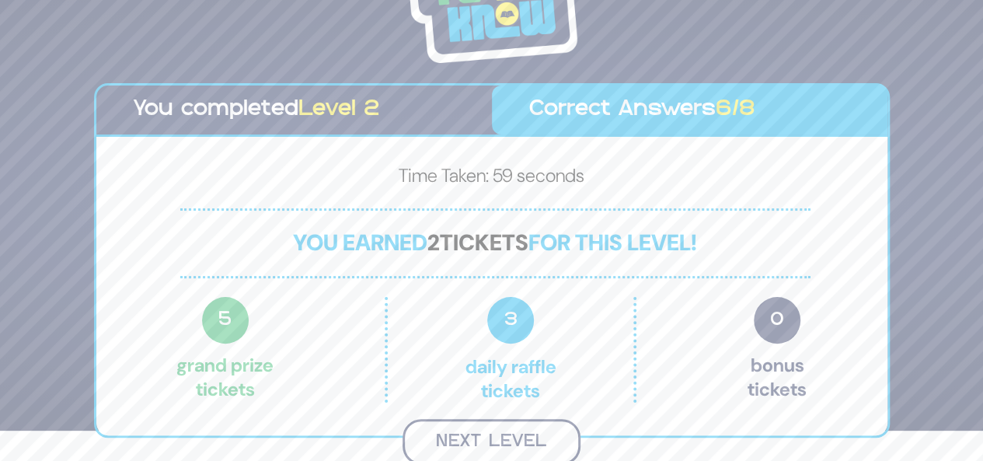
scroll to position [28, 0]
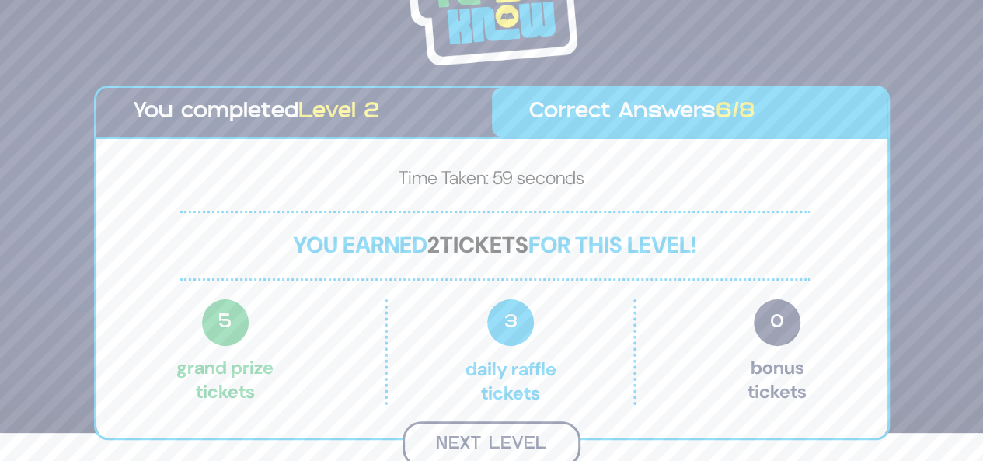
click at [516, 428] on button "Next Level" at bounding box center [492, 444] width 178 height 46
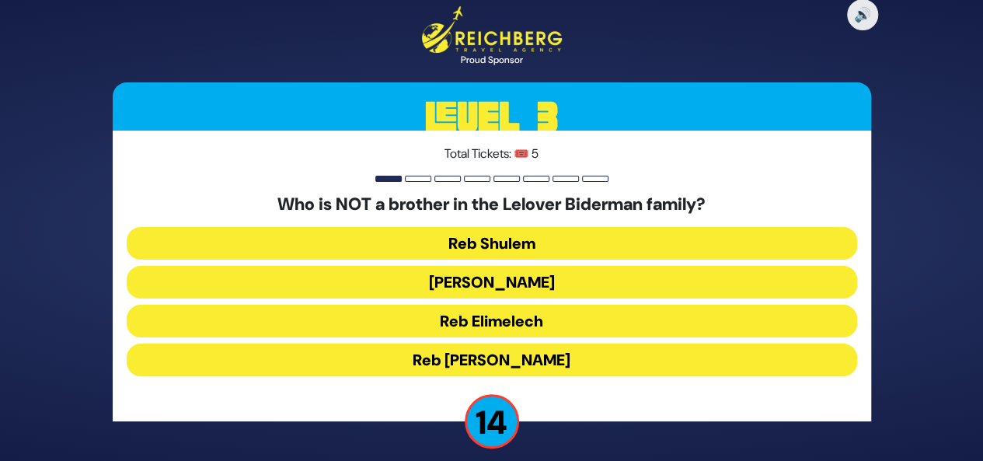
scroll to position [12, 0]
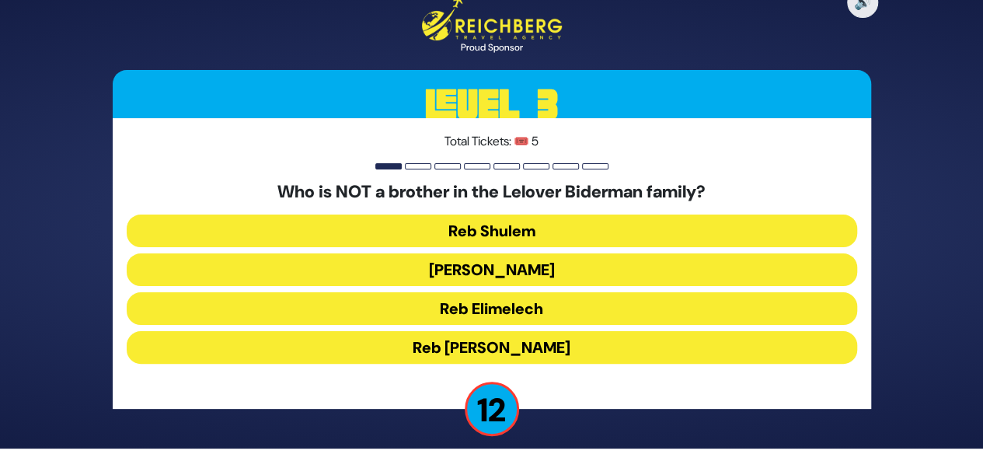
click at [529, 341] on button "Reb [PERSON_NAME]" at bounding box center [492, 347] width 731 height 33
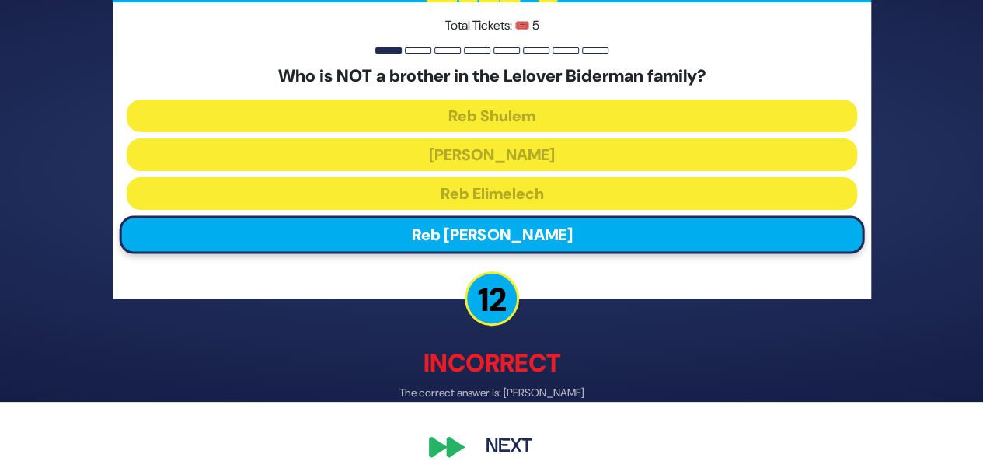
scroll to position [60, 0]
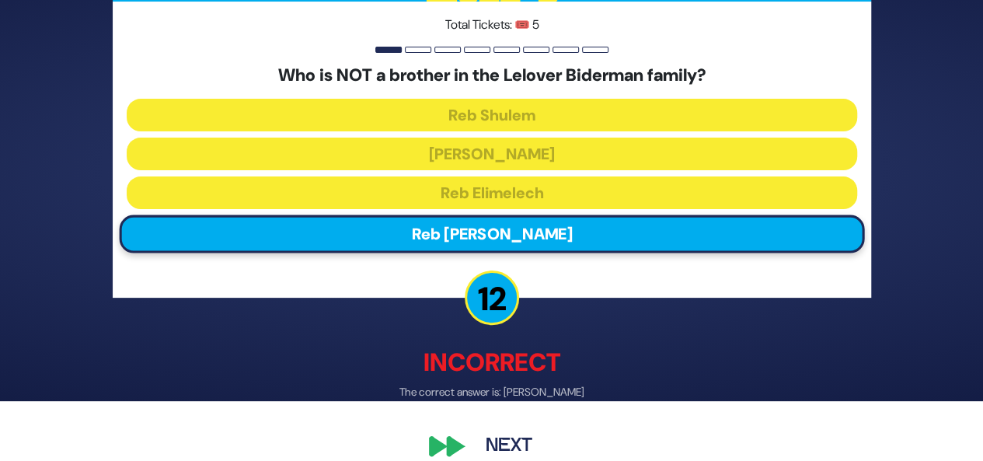
click at [512, 433] on button "Next" at bounding box center [509, 446] width 90 height 36
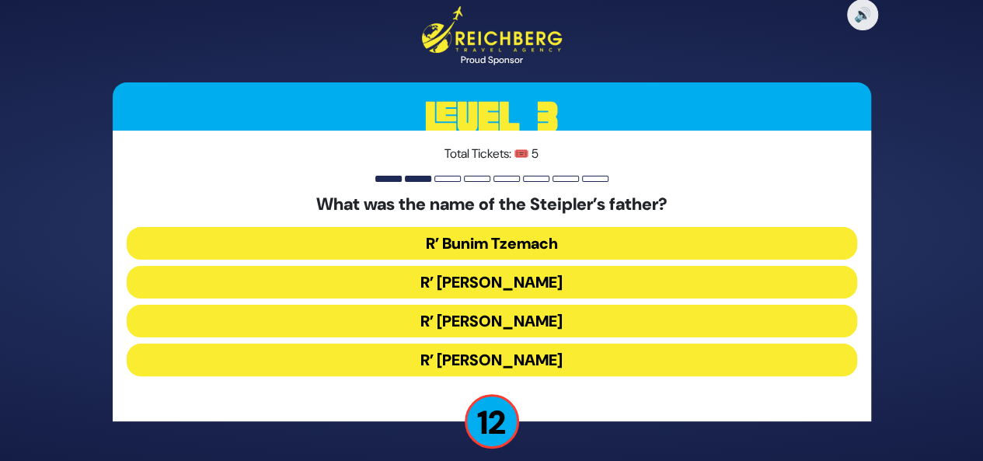
click at [533, 352] on button "R’ [PERSON_NAME]" at bounding box center [492, 360] width 731 height 33
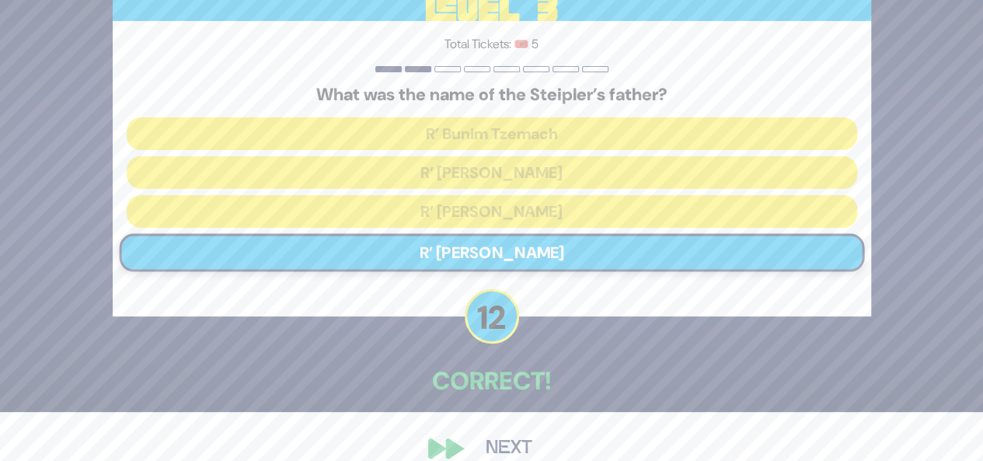
scroll to position [72, 0]
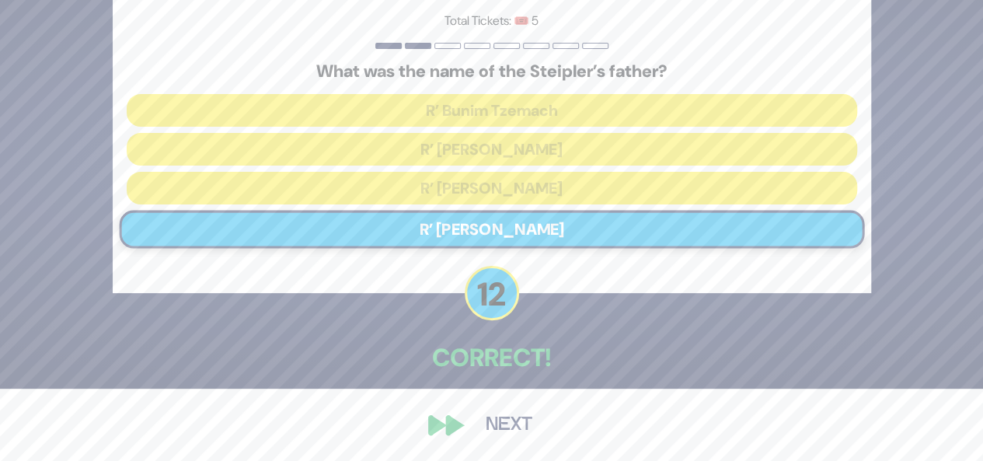
click at [510, 432] on button "Next" at bounding box center [509, 425] width 90 height 36
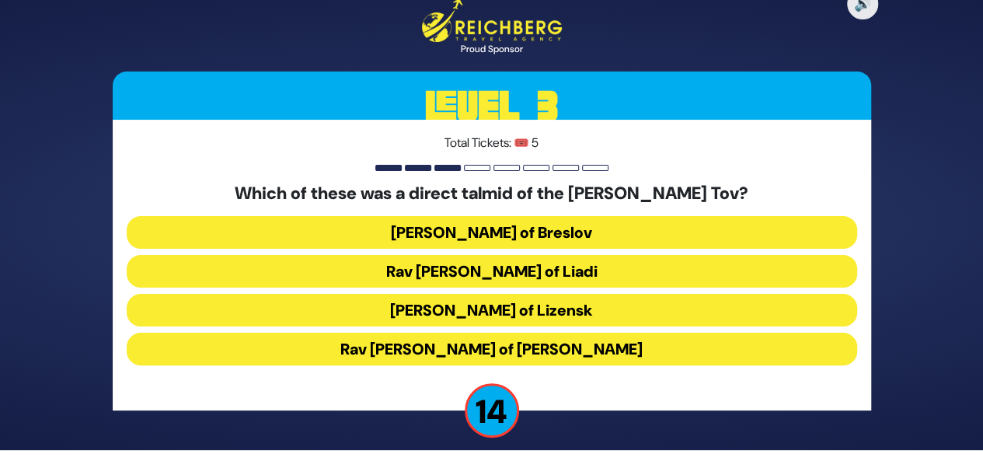
scroll to position [12, 0]
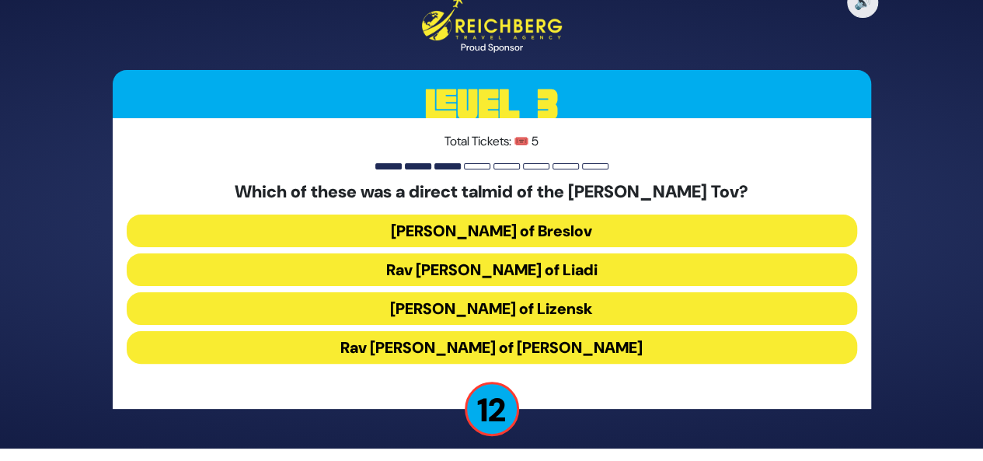
click at [547, 344] on button "Rav [PERSON_NAME] of [PERSON_NAME]" at bounding box center [492, 347] width 731 height 33
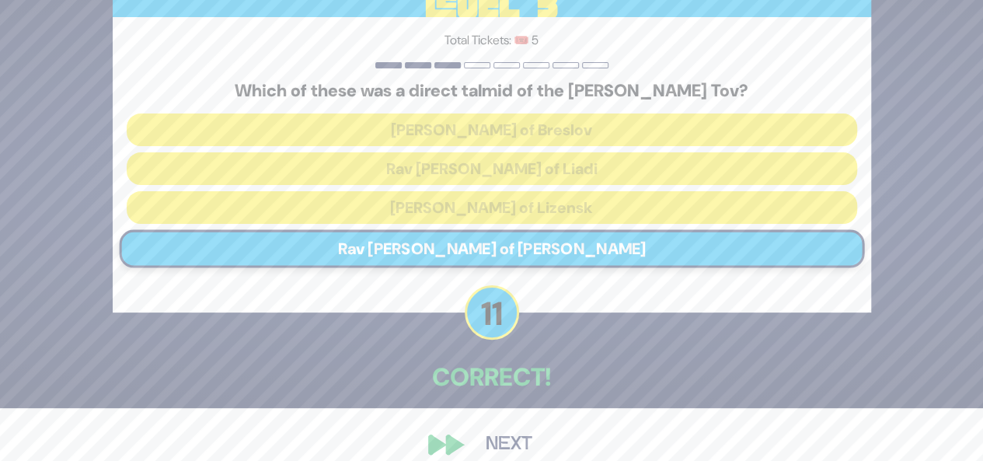
scroll to position [54, 0]
click at [509, 439] on button "Next" at bounding box center [509, 444] width 90 height 36
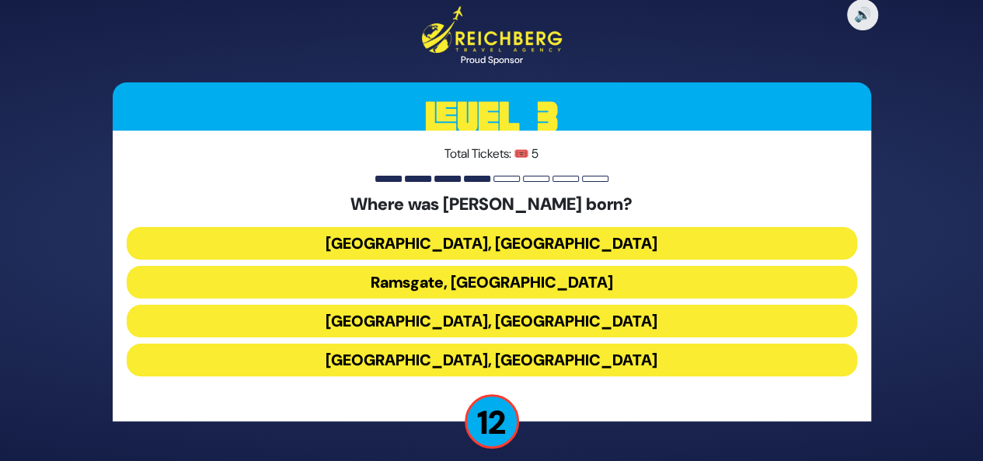
click at [539, 288] on button "Ramsgate, [GEOGRAPHIC_DATA]" at bounding box center [492, 282] width 731 height 33
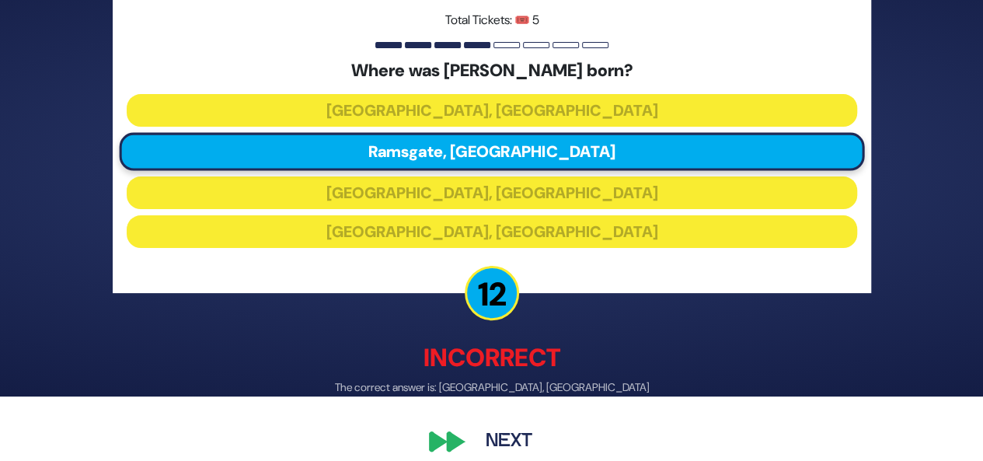
scroll to position [81, 0]
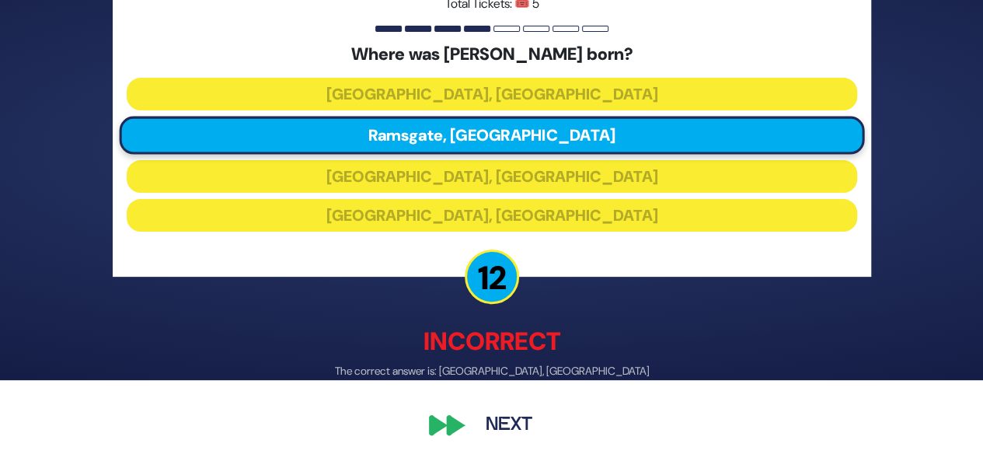
click at [515, 417] on button "Next" at bounding box center [509, 425] width 90 height 36
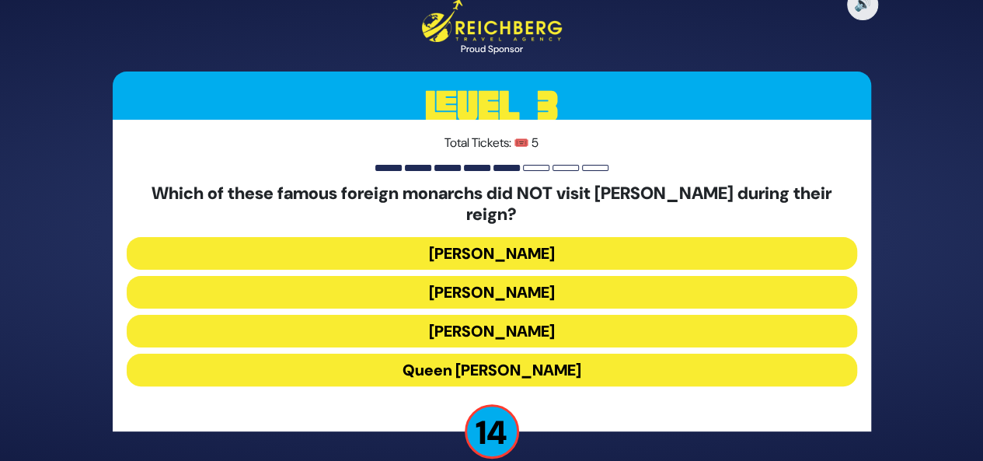
scroll to position [12, 0]
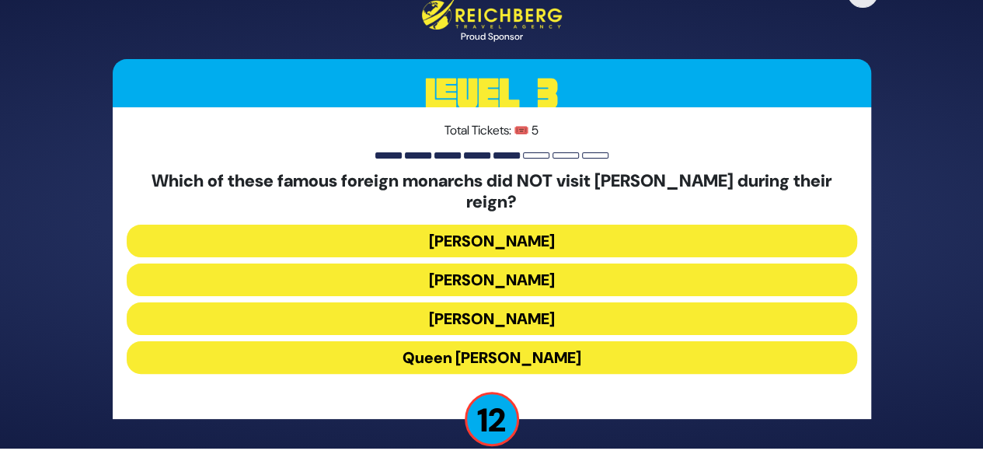
click at [547, 307] on button "[PERSON_NAME]" at bounding box center [492, 318] width 731 height 33
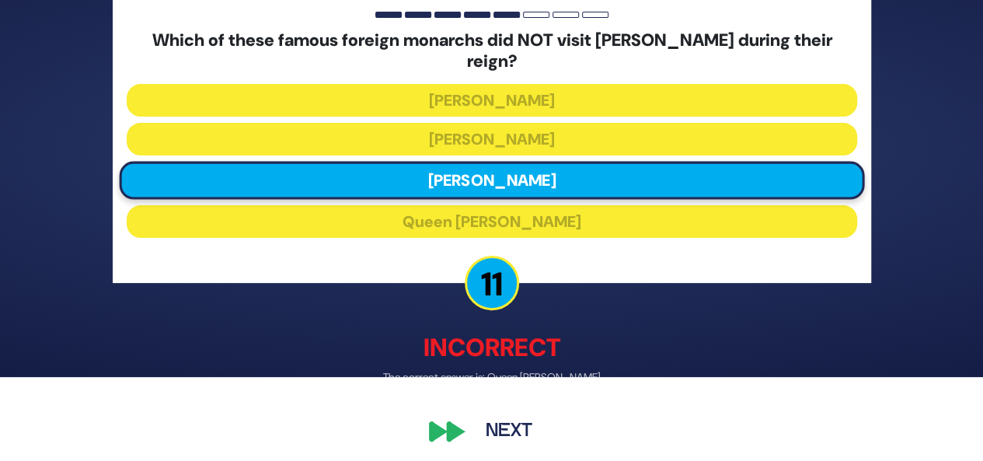
scroll to position [81, 0]
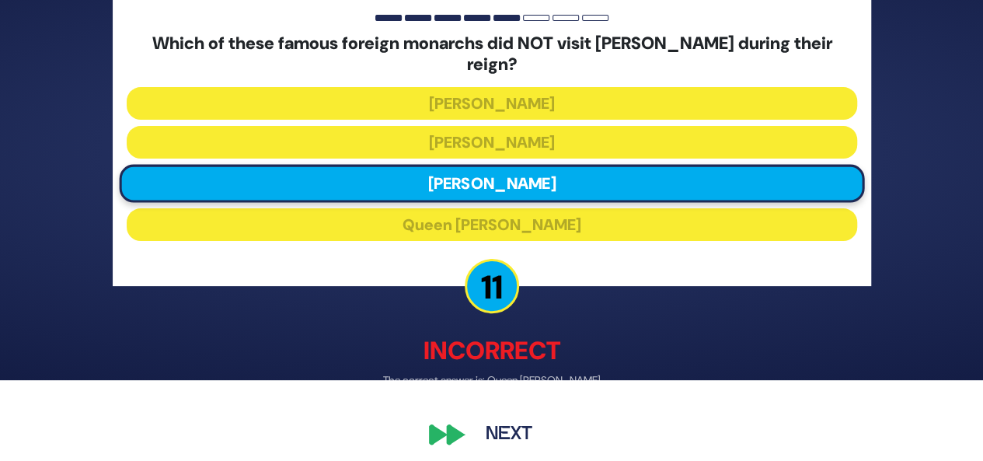
click at [513, 428] on button "Next" at bounding box center [509, 435] width 90 height 36
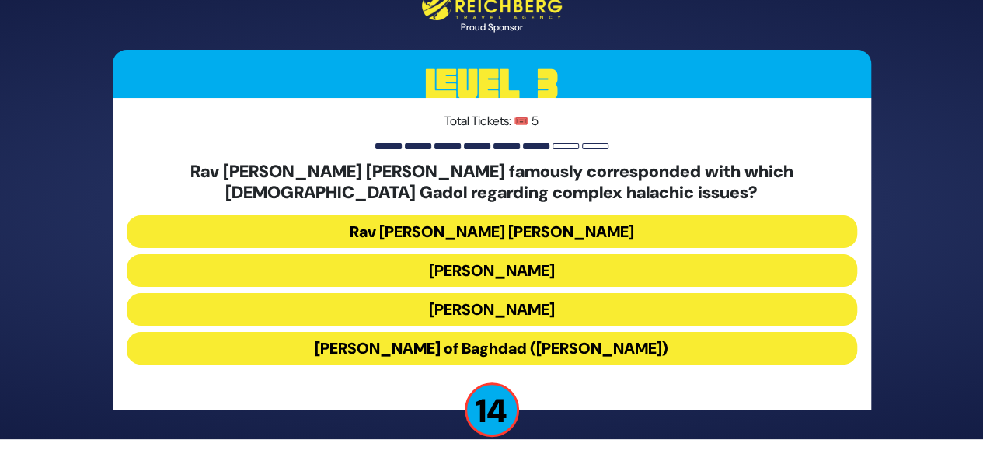
scroll to position [22, 0]
click at [543, 271] on button "[PERSON_NAME]" at bounding box center [492, 270] width 731 height 33
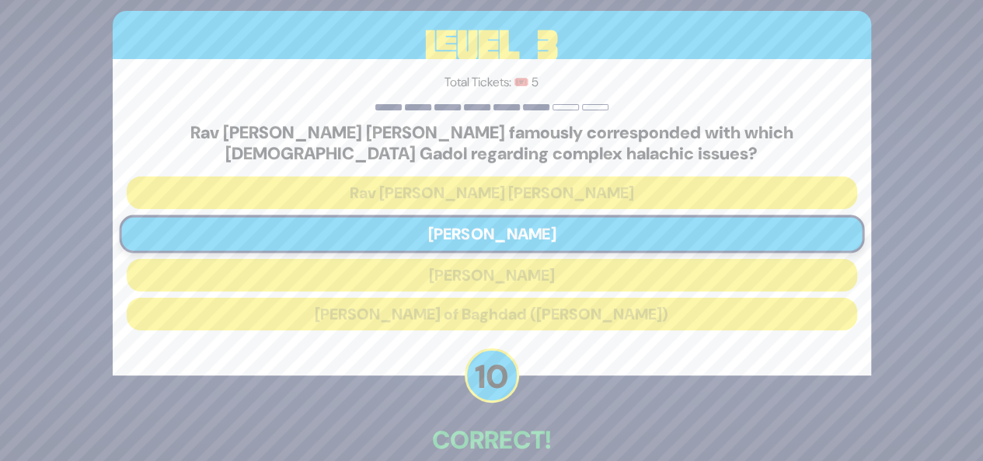
scroll to position [82, 0]
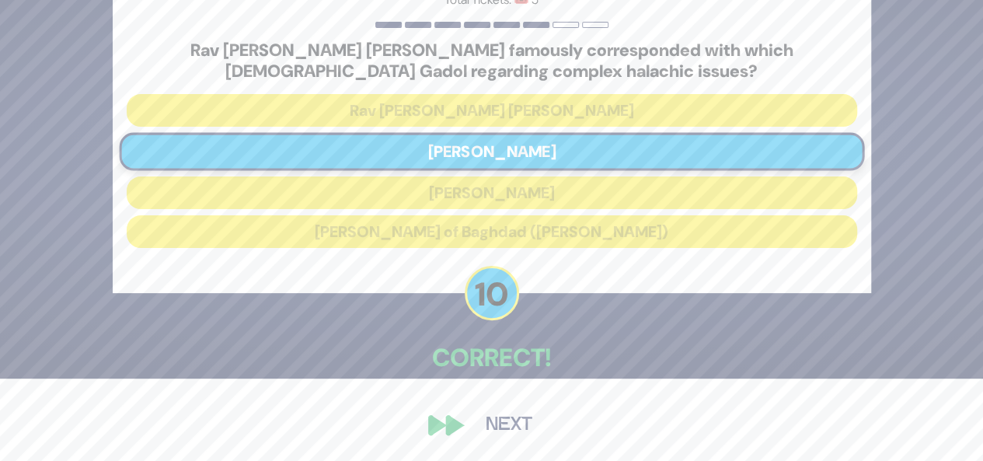
click at [501, 421] on button "Next" at bounding box center [509, 425] width 90 height 36
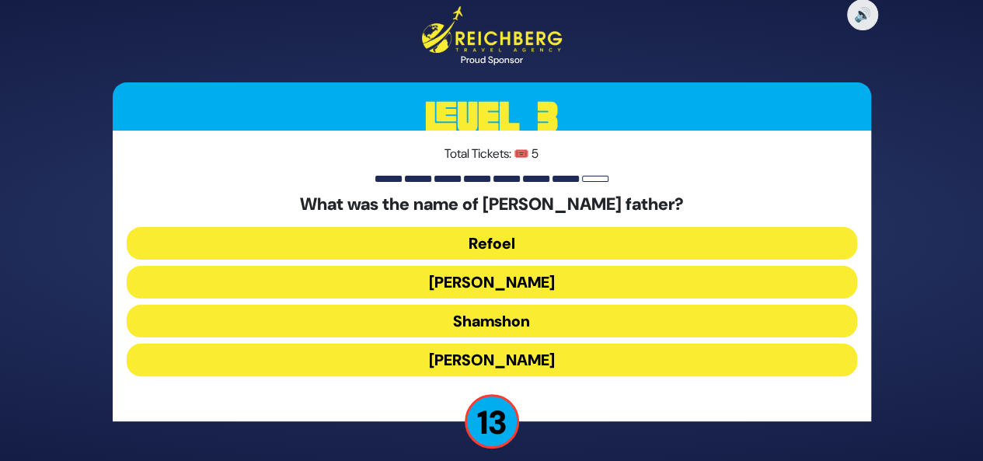
click at [526, 240] on button "Refoel" at bounding box center [492, 243] width 731 height 33
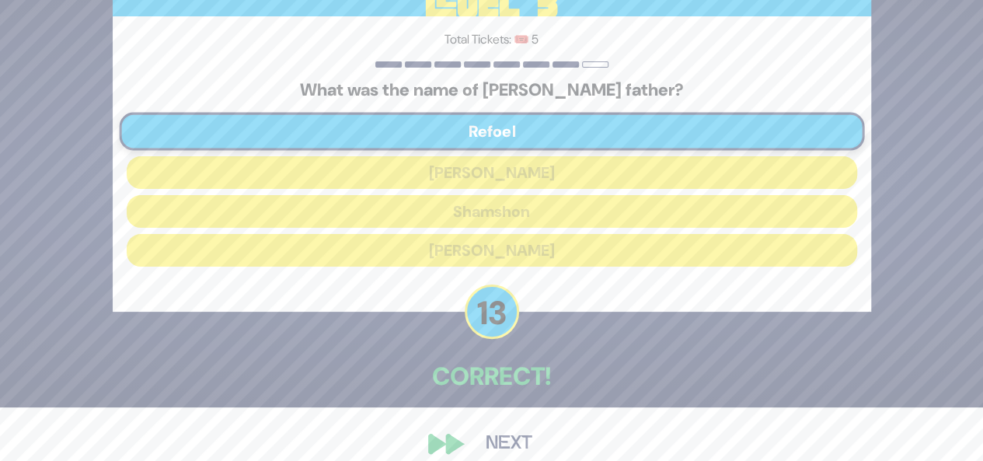
scroll to position [72, 0]
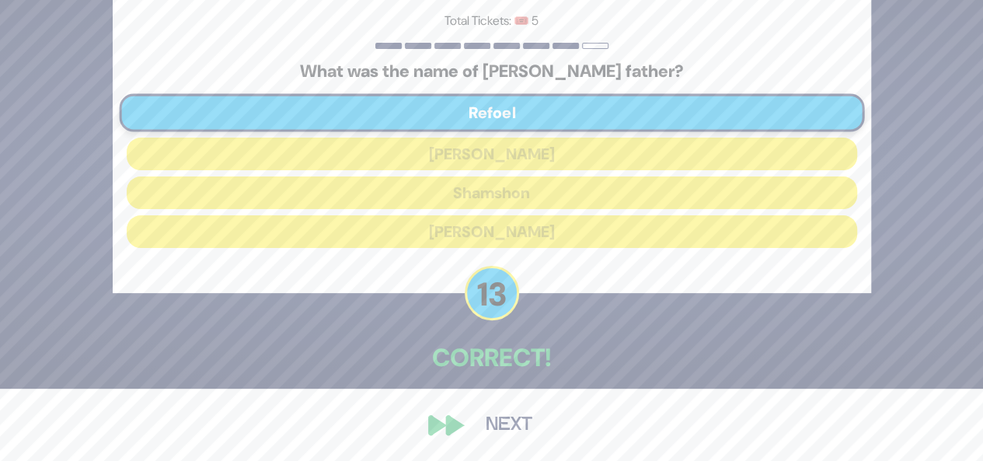
click at [514, 423] on button "Next" at bounding box center [509, 425] width 90 height 36
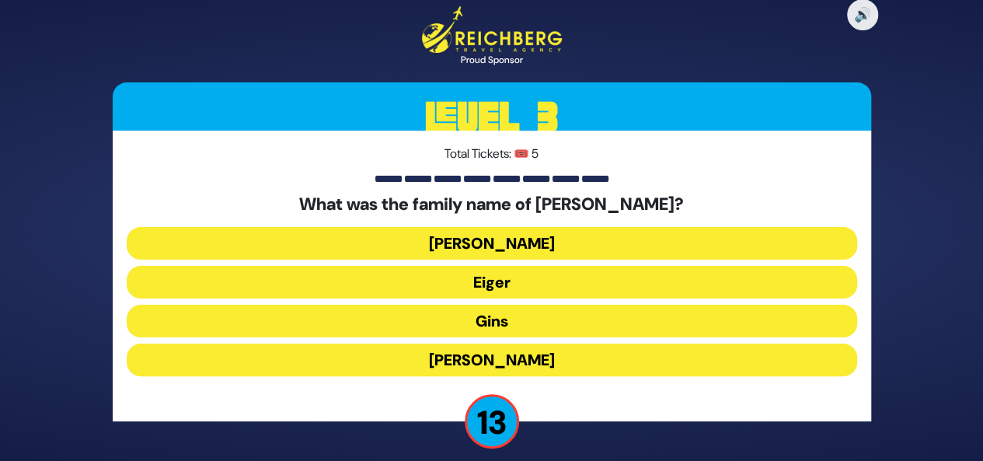
click at [533, 283] on button "Eiger" at bounding box center [492, 282] width 731 height 33
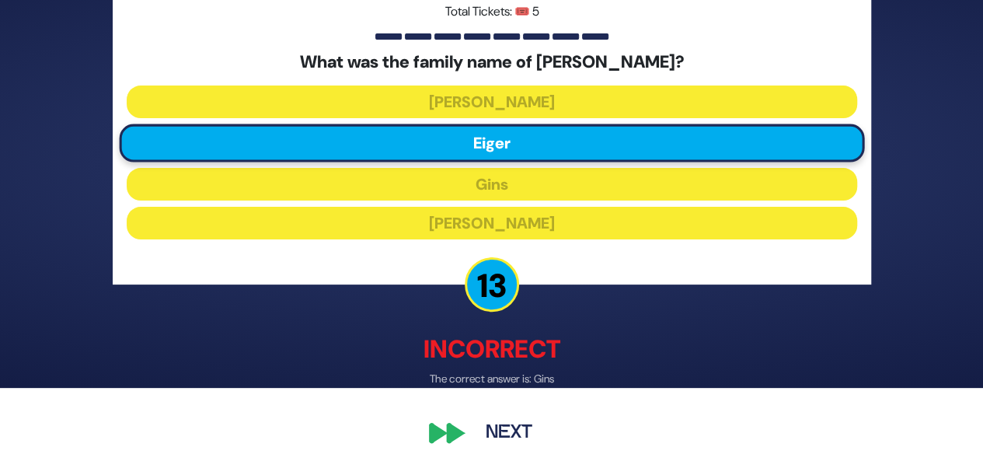
scroll to position [81, 0]
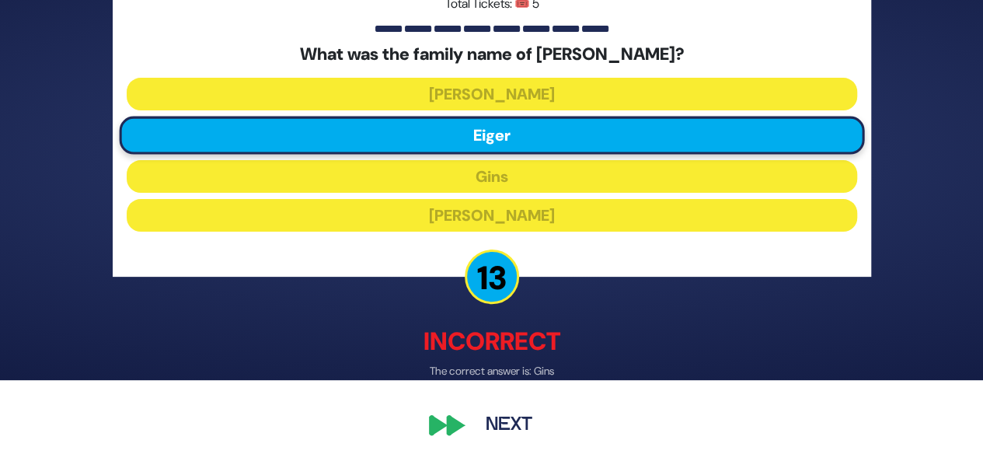
click at [505, 428] on button "Next" at bounding box center [509, 425] width 90 height 36
click at [495, 417] on button "Next" at bounding box center [509, 425] width 90 height 36
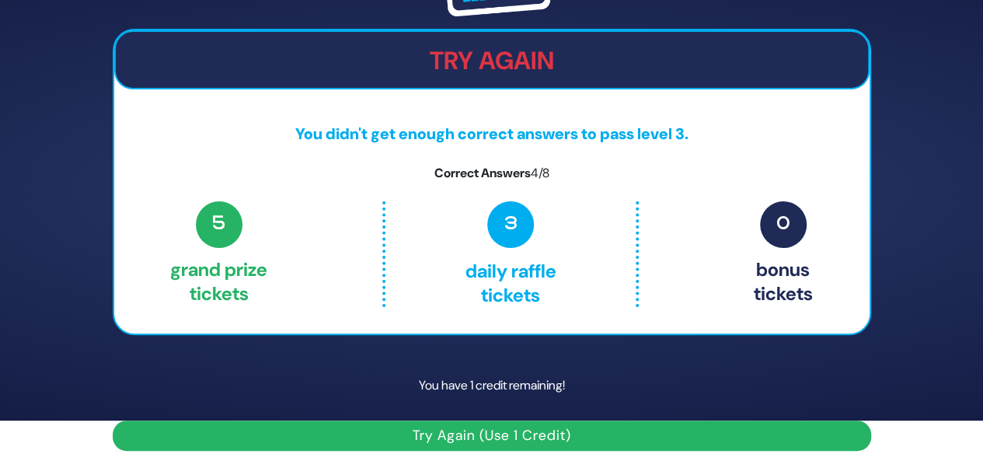
scroll to position [48, 0]
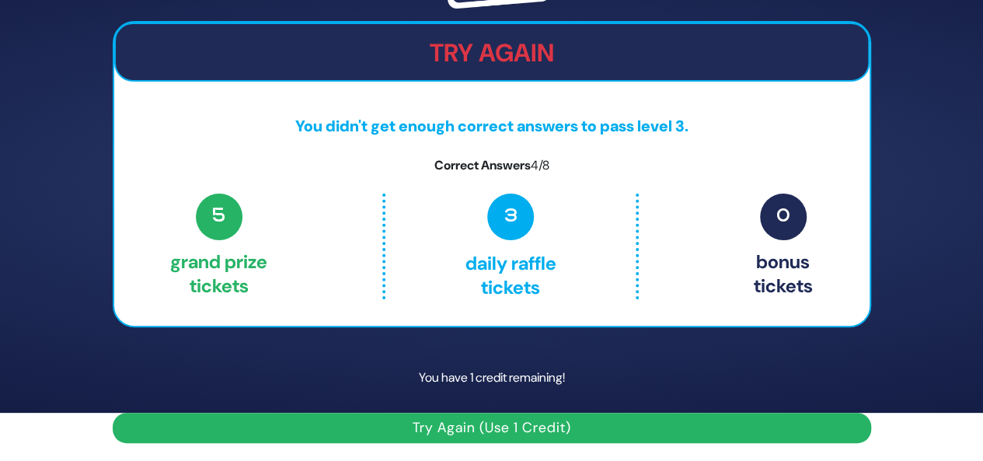
click at [480, 432] on button "Try Again (Use 1 Credit)" at bounding box center [492, 428] width 759 height 30
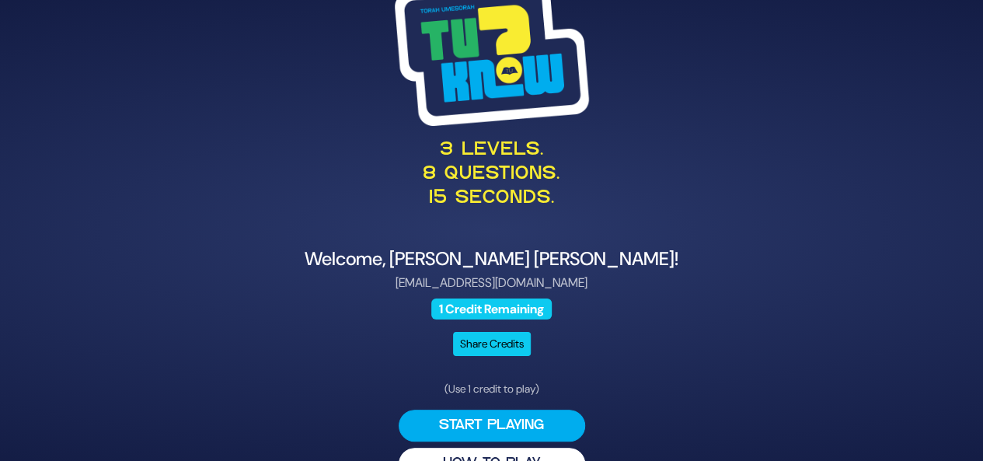
scroll to position [37, 0]
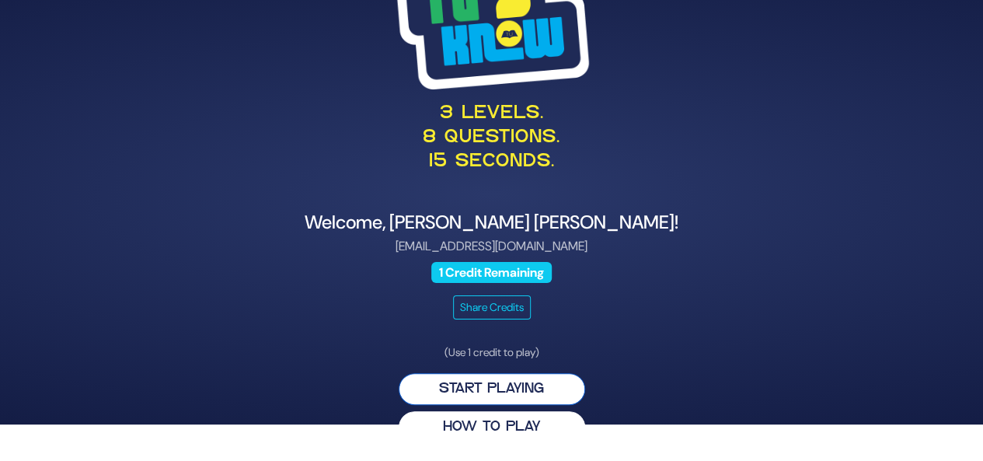
click at [513, 386] on button "Start Playing" at bounding box center [492, 389] width 187 height 32
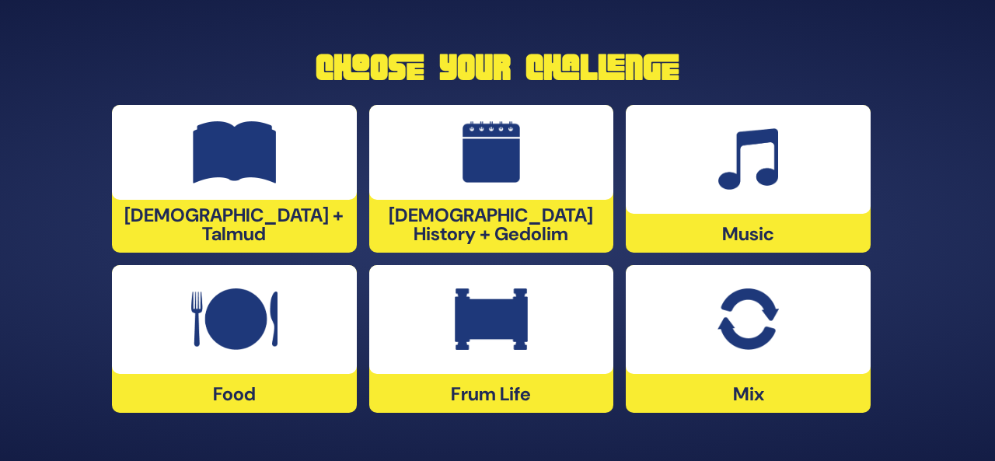
click at [257, 191] on div at bounding box center [234, 152] width 245 height 95
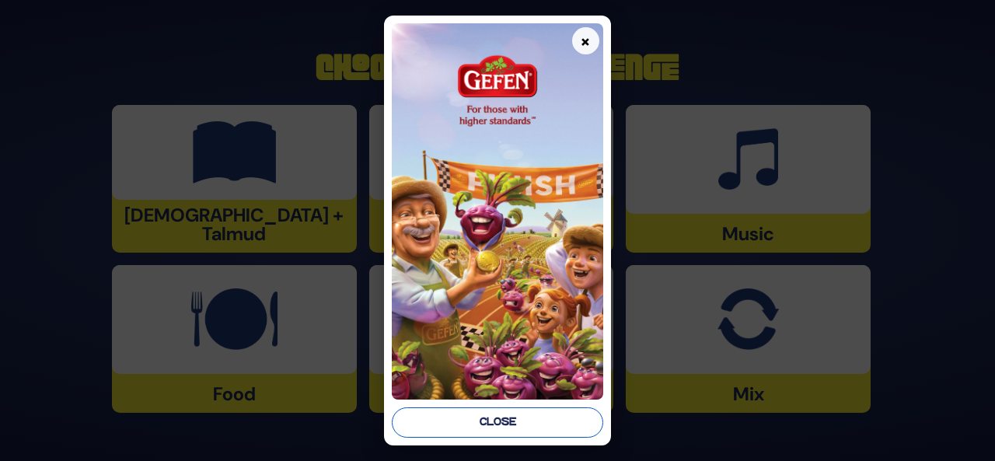
click at [472, 415] on button "Close" at bounding box center [497, 422] width 211 height 30
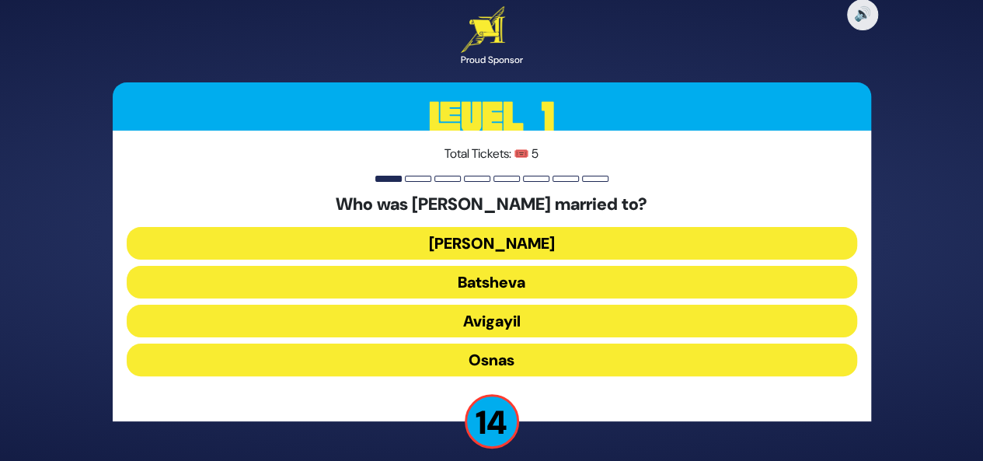
scroll to position [12, 0]
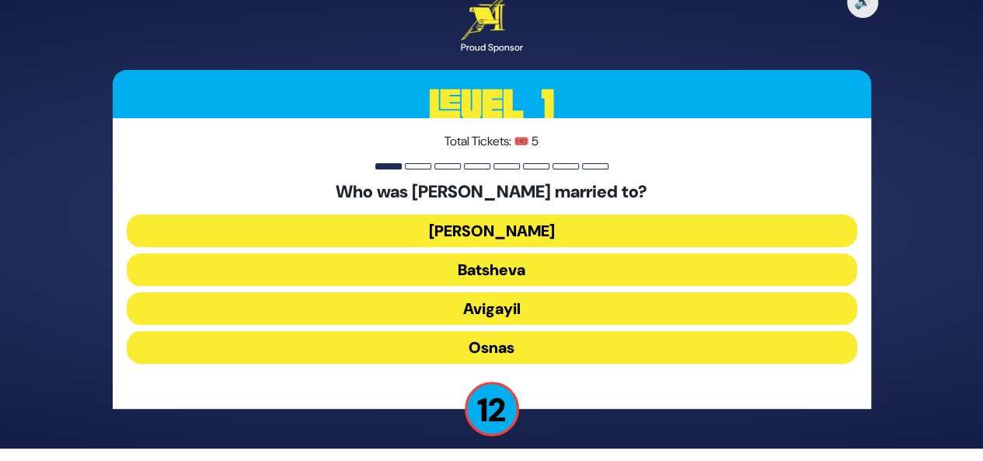
click at [499, 343] on button "Osnas" at bounding box center [492, 347] width 731 height 33
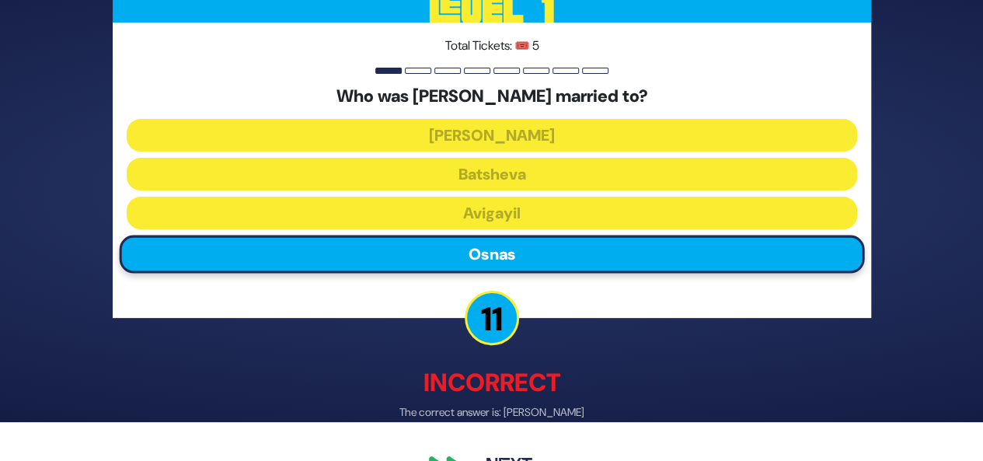
scroll to position [53, 0]
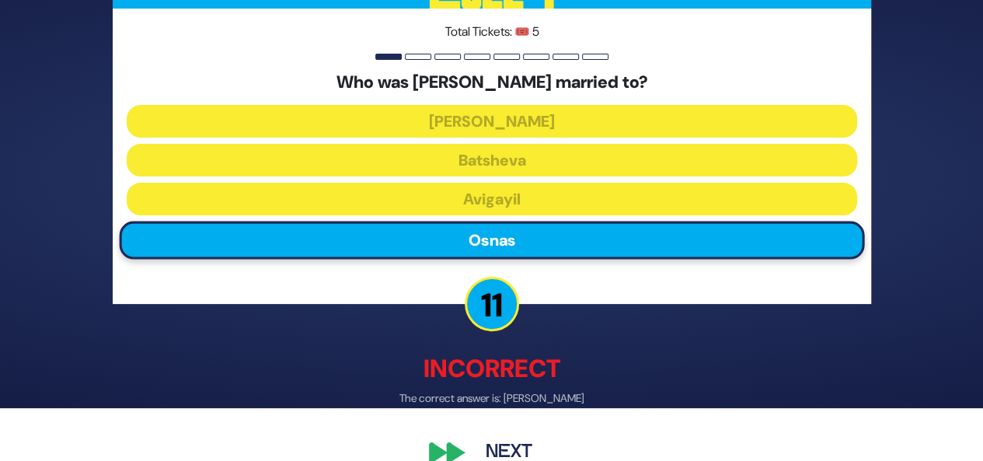
click at [510, 447] on button "Next" at bounding box center [509, 453] width 90 height 36
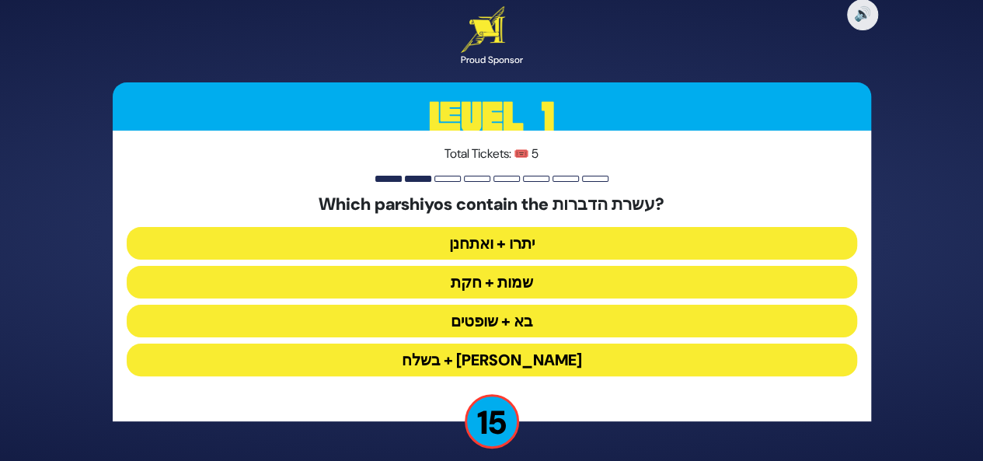
scroll to position [12, 0]
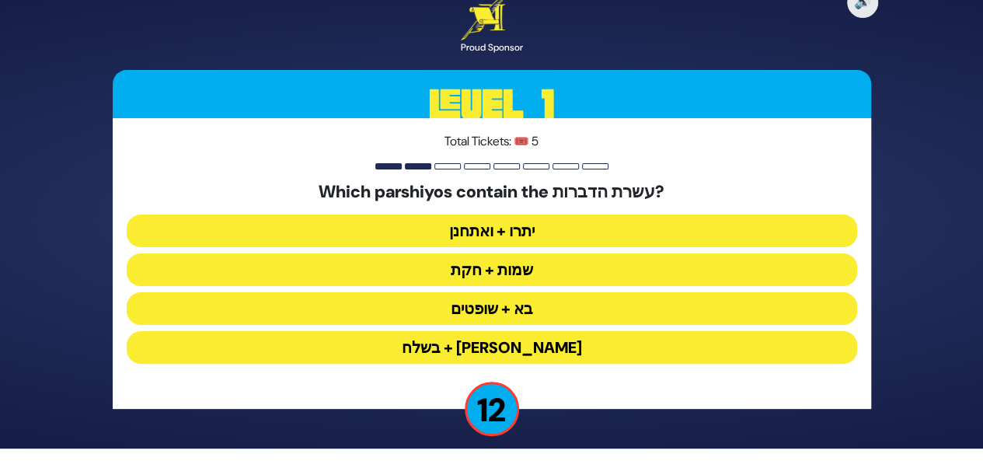
click at [526, 229] on button "יתרו + ואתחנן" at bounding box center [492, 231] width 731 height 33
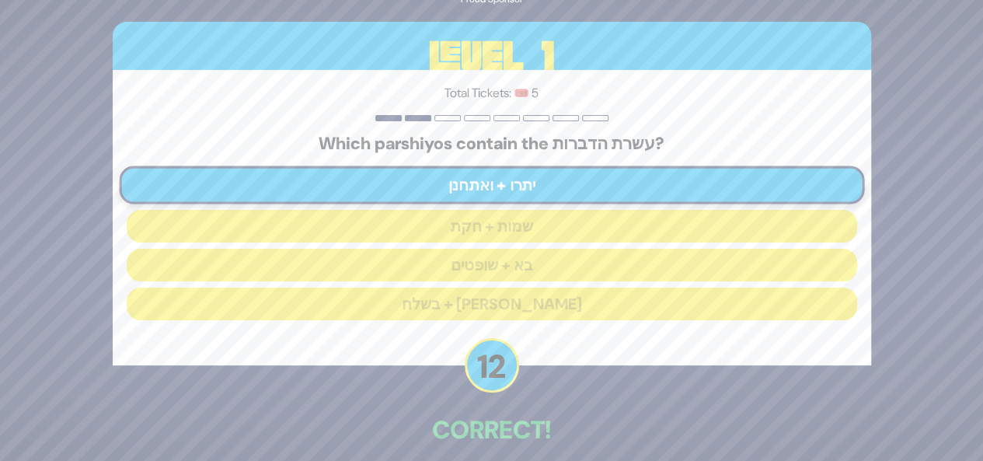
scroll to position [73, 0]
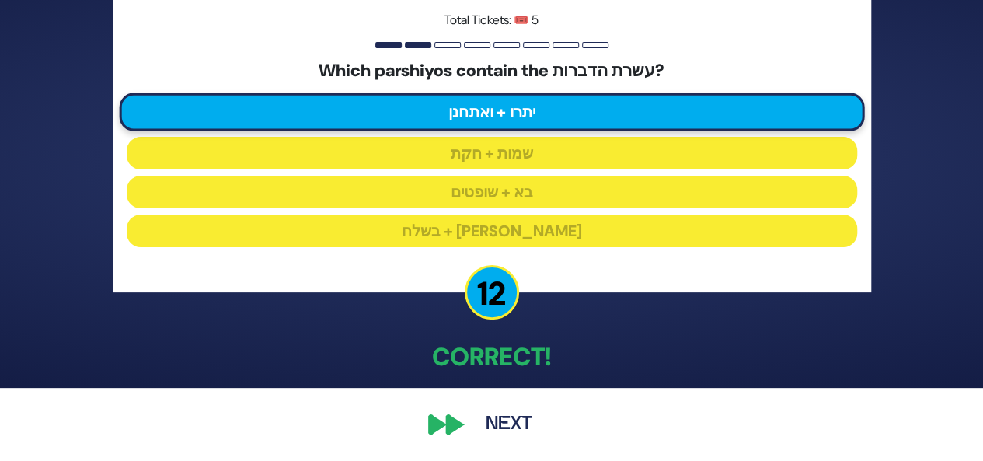
click at [501, 420] on button "Next" at bounding box center [509, 425] width 90 height 36
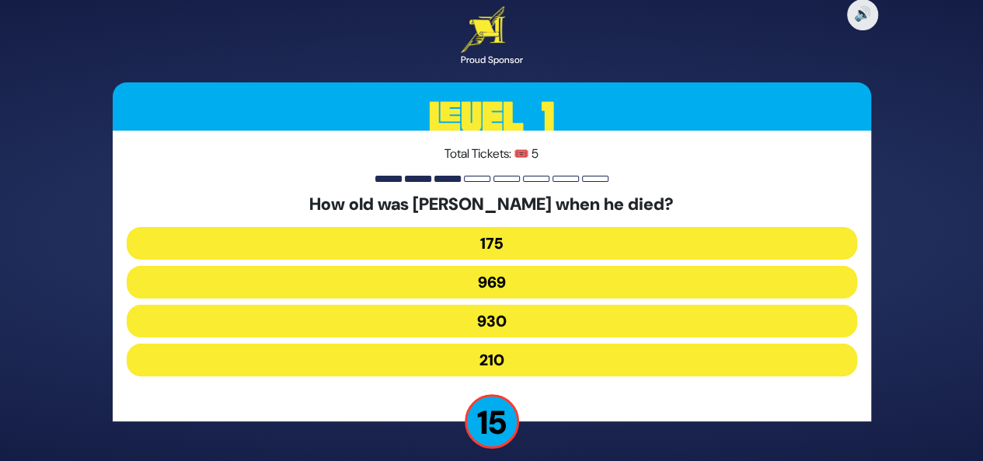
scroll to position [12, 0]
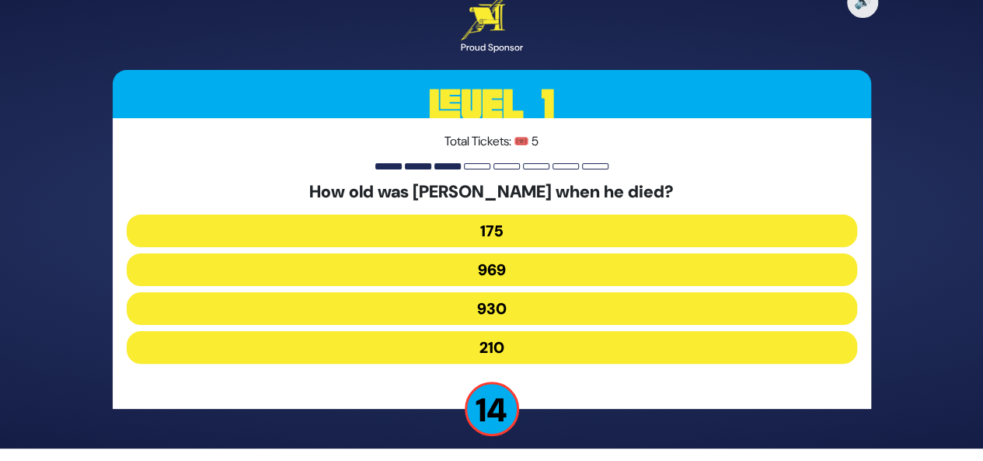
click at [507, 270] on button "969" at bounding box center [492, 269] width 731 height 33
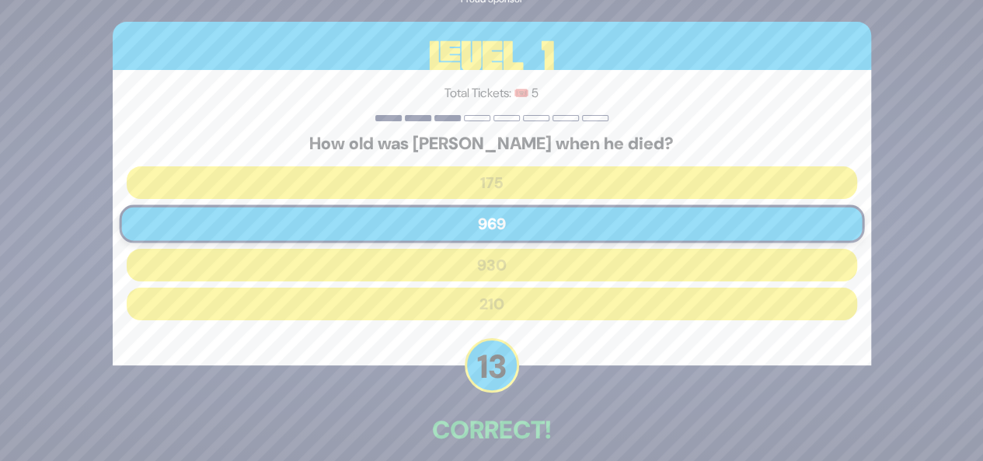
scroll to position [73, 0]
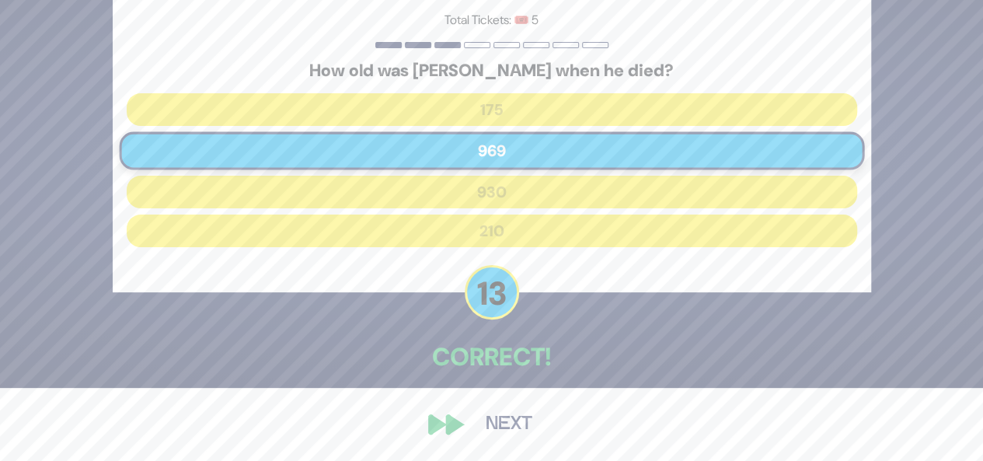
click at [518, 420] on button "Next" at bounding box center [509, 425] width 90 height 36
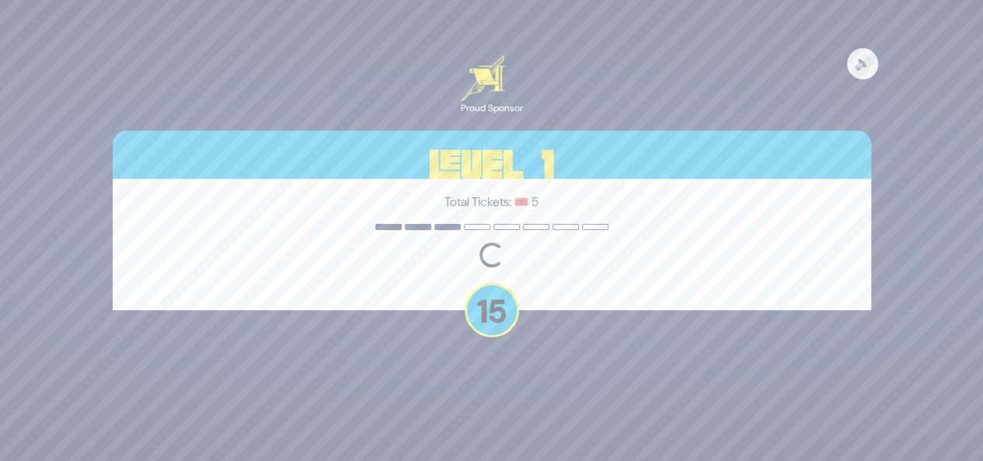
scroll to position [0, 0]
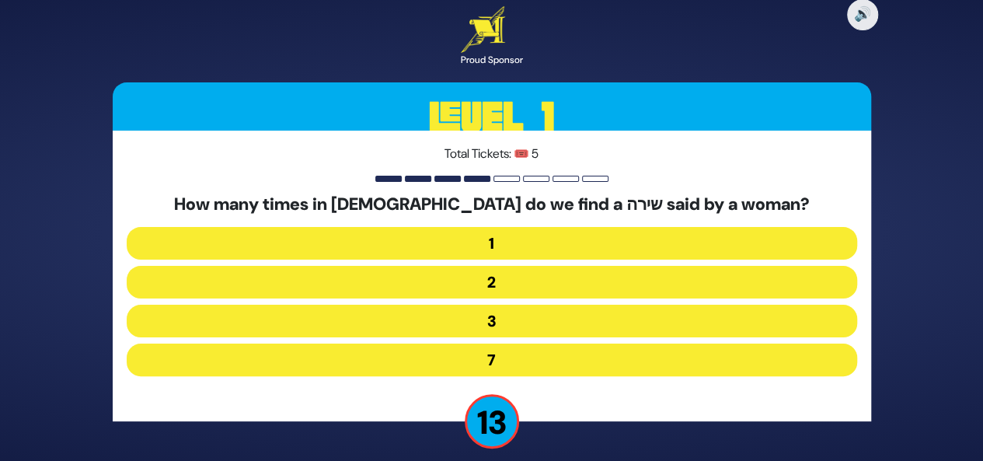
click at [536, 281] on button "2" at bounding box center [492, 282] width 731 height 33
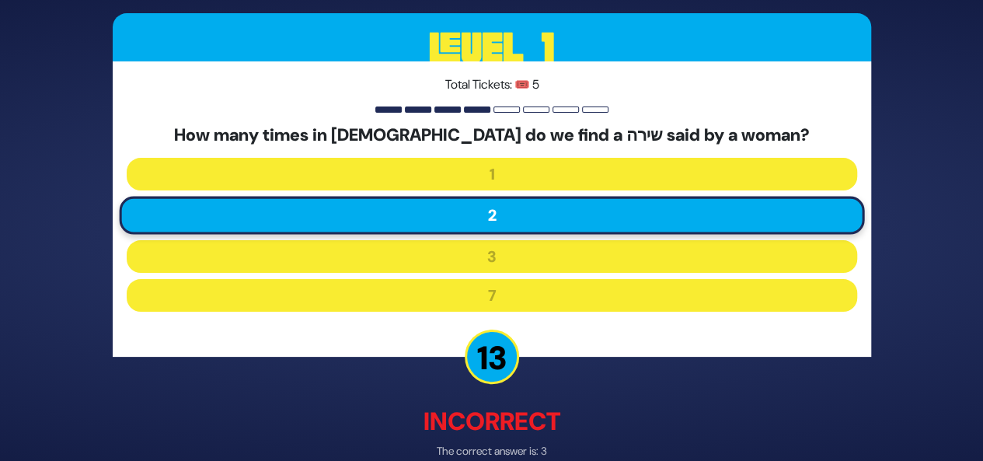
scroll to position [81, 0]
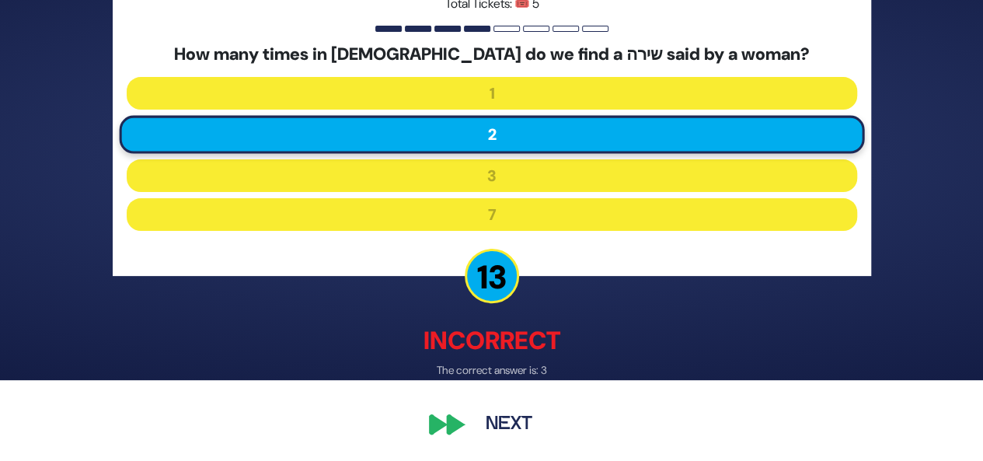
click at [507, 418] on button "Next" at bounding box center [509, 425] width 90 height 36
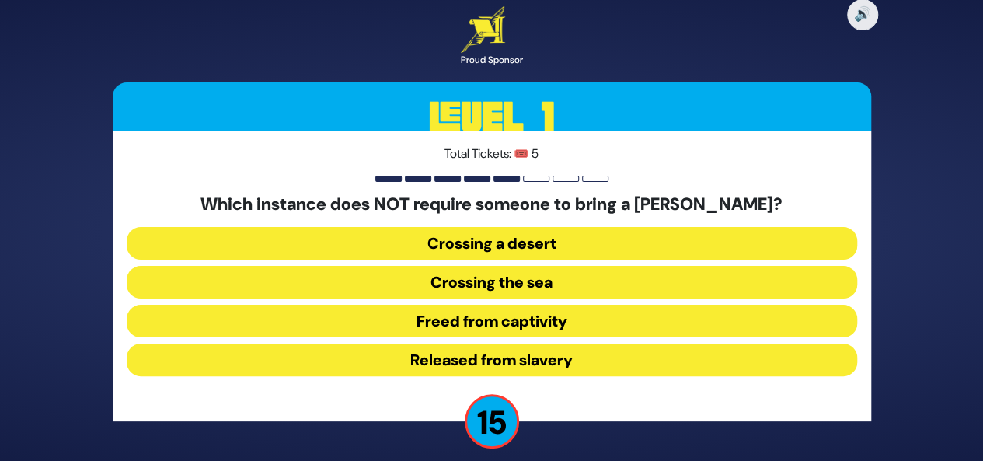
scroll to position [12, 0]
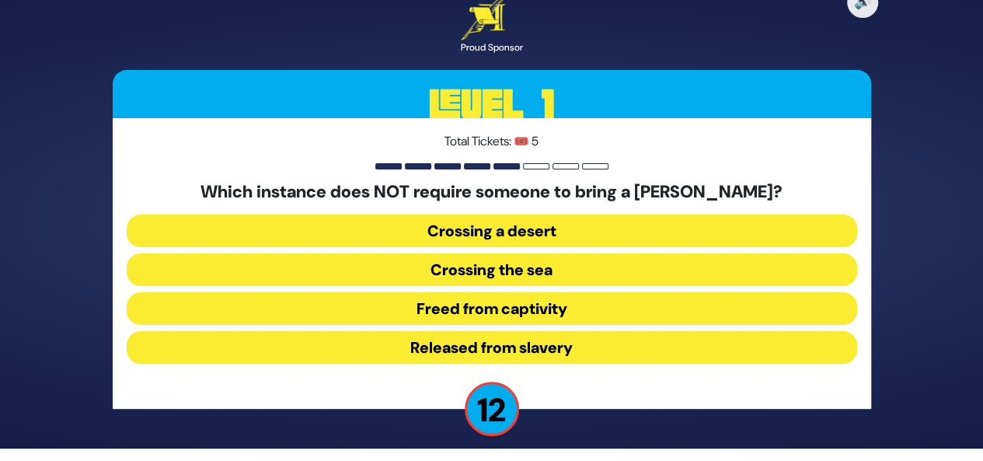
click at [510, 355] on button "Released from slavery" at bounding box center [492, 347] width 731 height 33
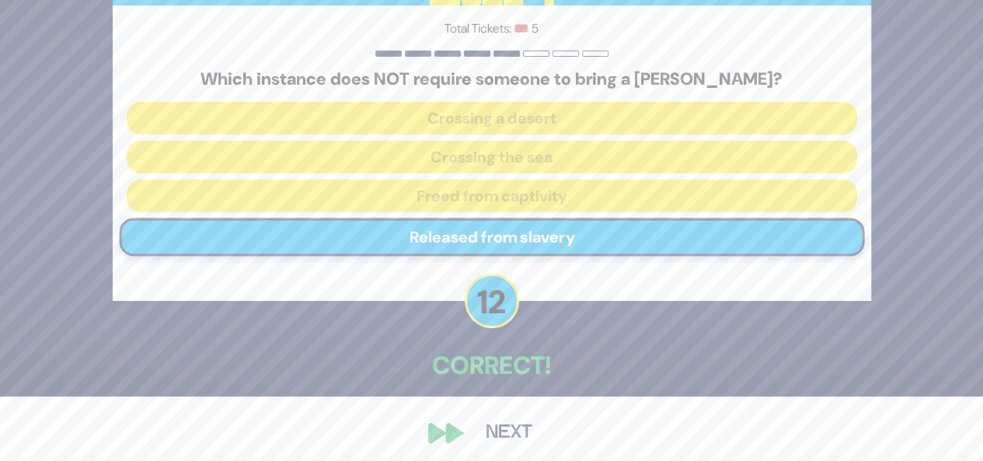
scroll to position [73, 0]
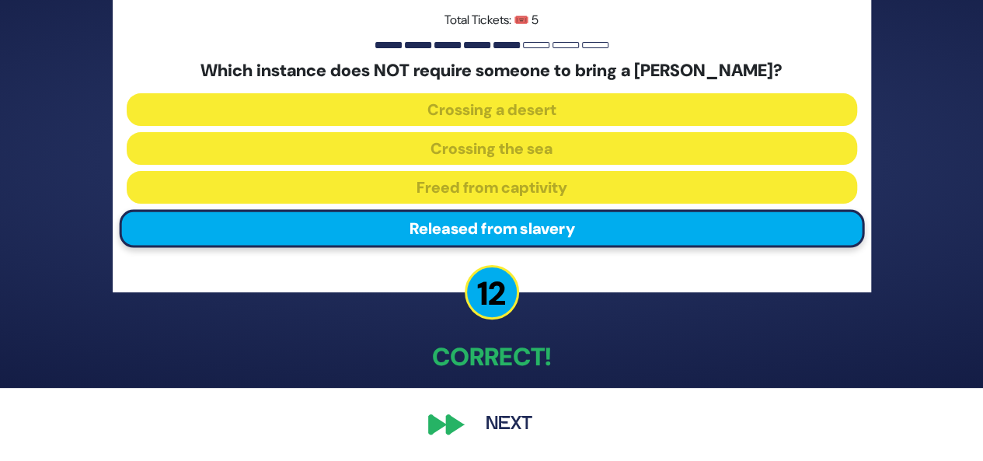
click at [495, 415] on button "Next" at bounding box center [509, 425] width 90 height 36
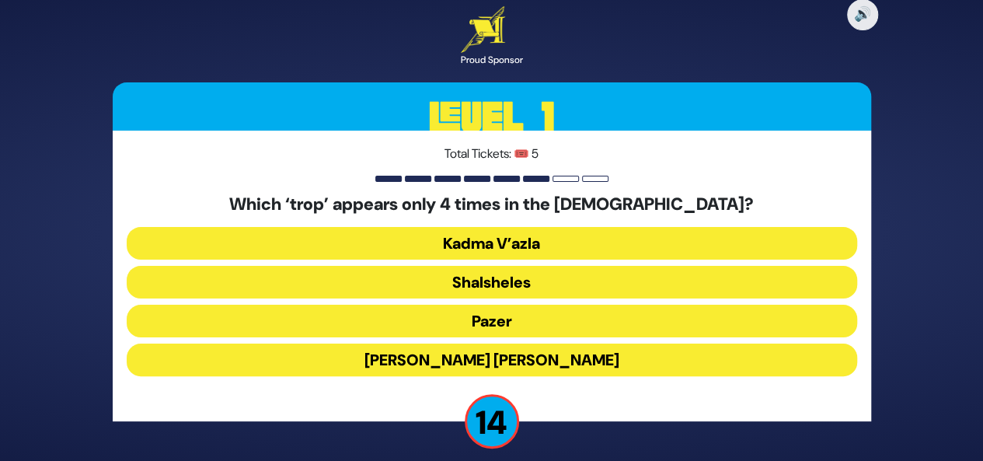
scroll to position [12, 0]
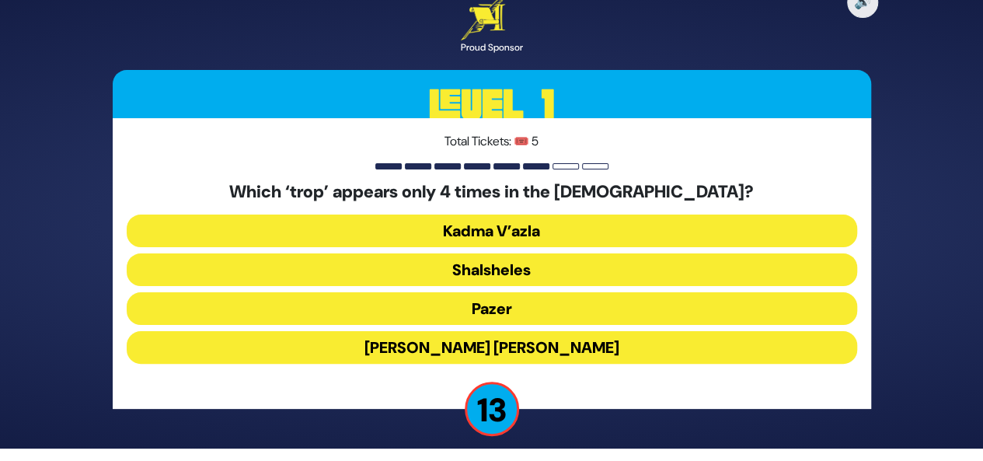
click at [499, 343] on button "Karnei Parah" at bounding box center [492, 347] width 731 height 33
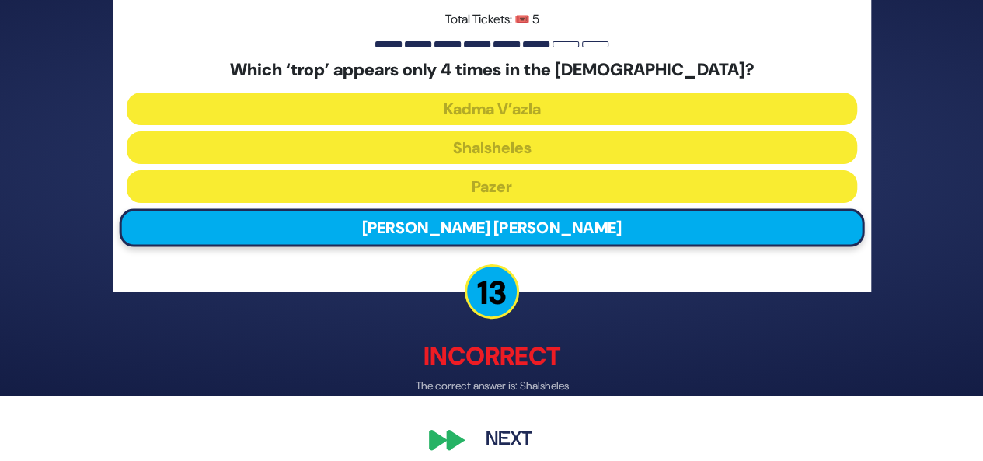
scroll to position [81, 0]
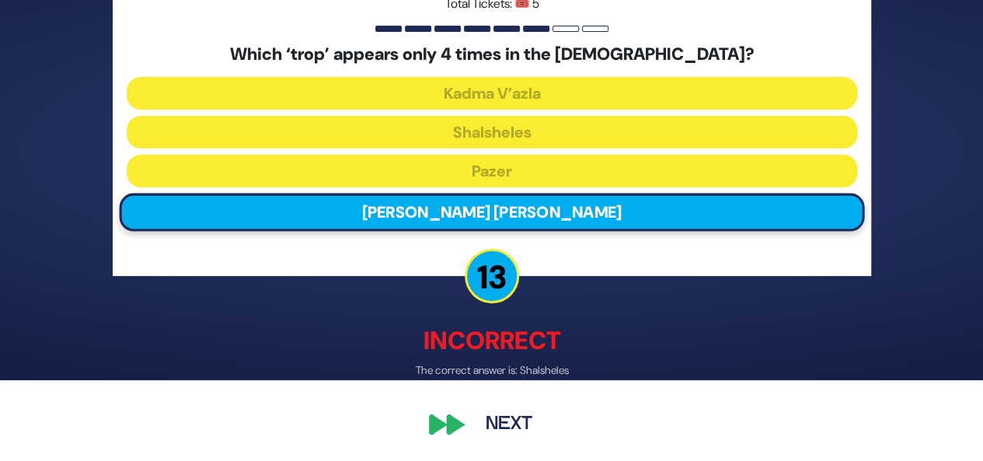
click at [513, 424] on button "Next" at bounding box center [509, 425] width 90 height 36
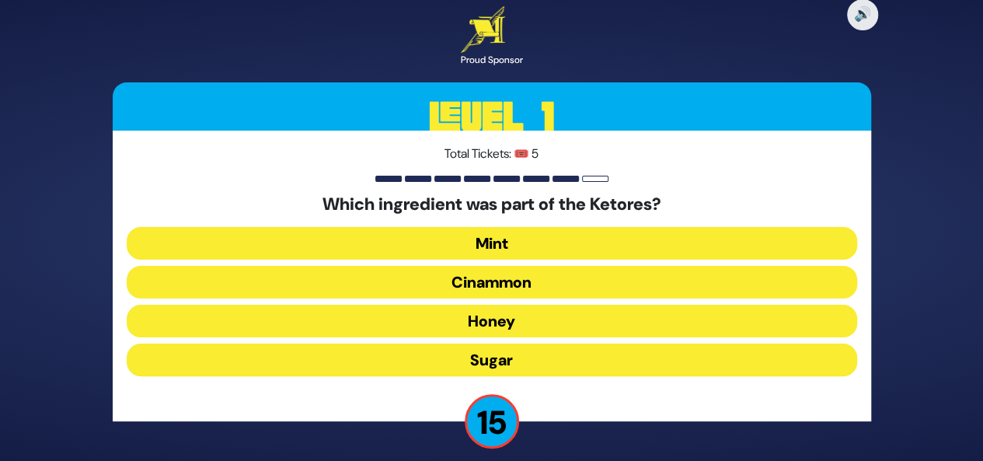
scroll to position [12, 0]
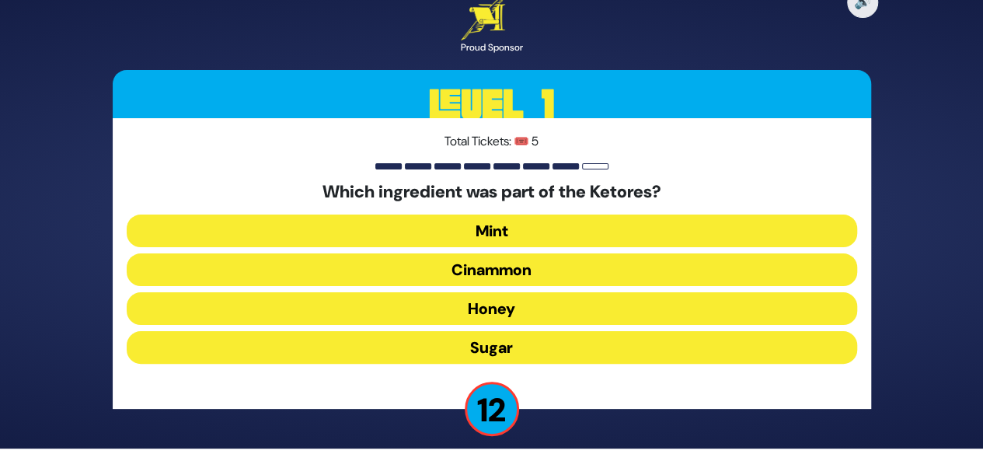
click at [512, 309] on button "Honey" at bounding box center [492, 308] width 731 height 33
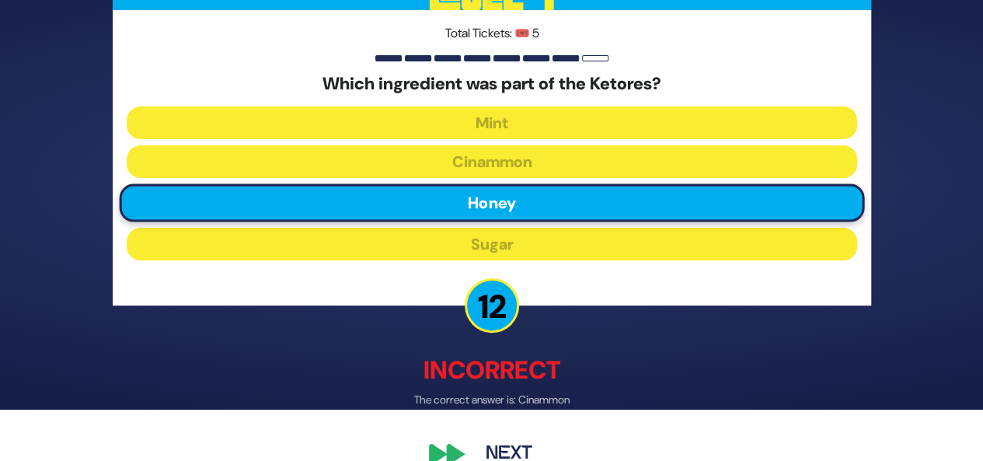
scroll to position [81, 0]
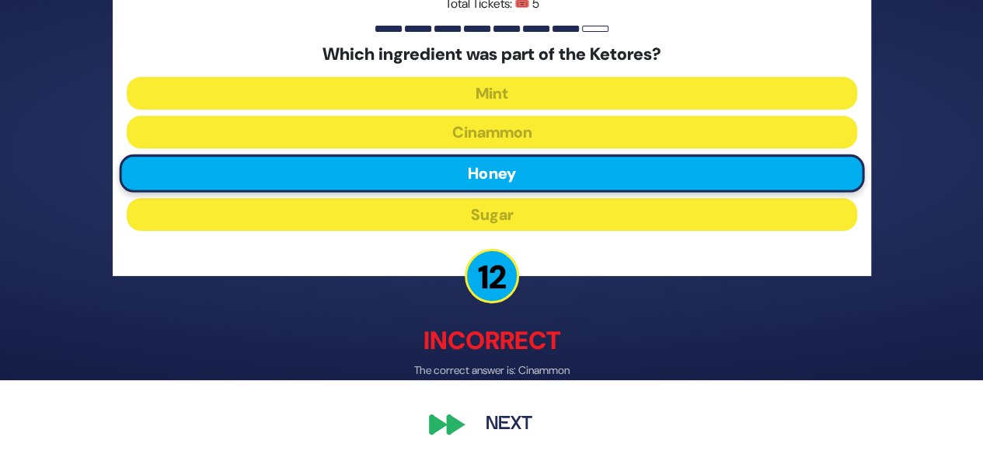
click at [512, 429] on button "Next" at bounding box center [509, 425] width 90 height 36
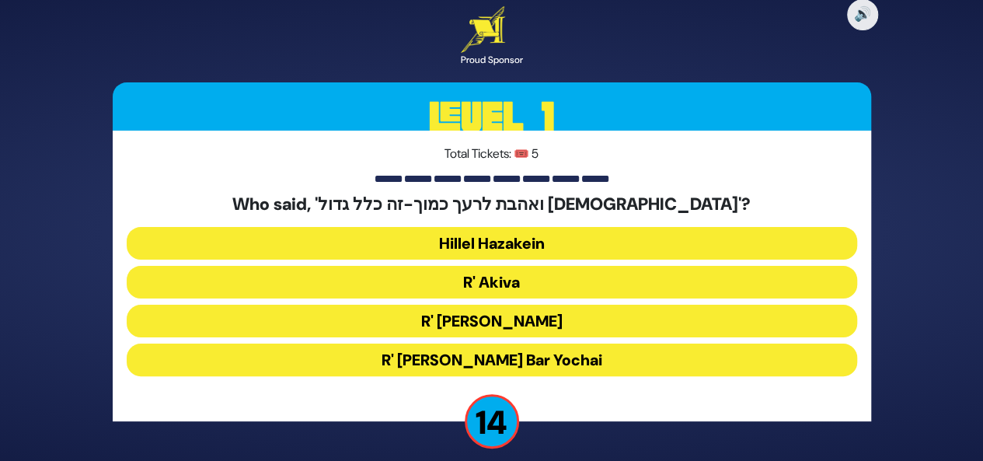
scroll to position [12, 0]
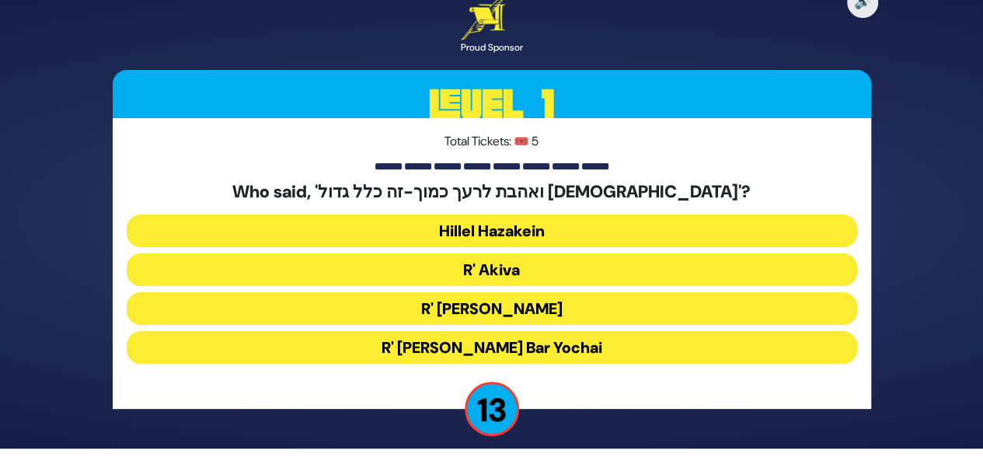
click at [497, 275] on button "R' Akiva" at bounding box center [492, 269] width 731 height 33
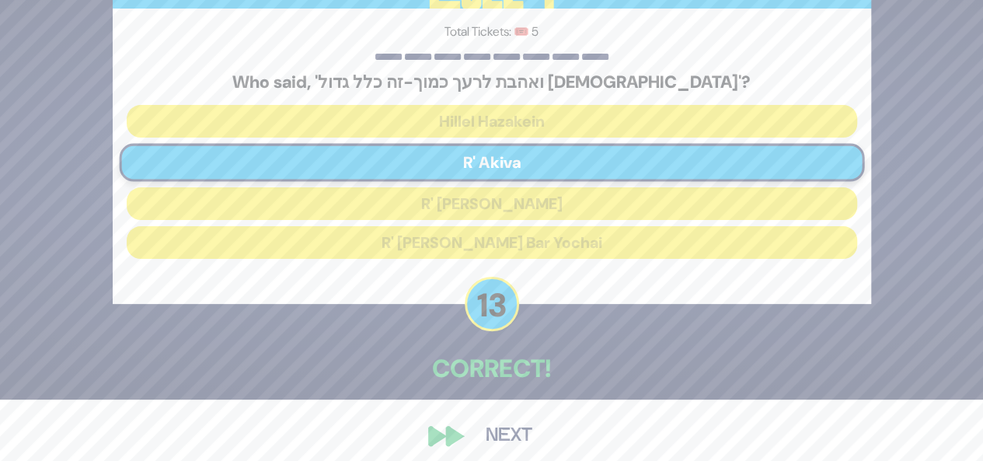
scroll to position [73, 0]
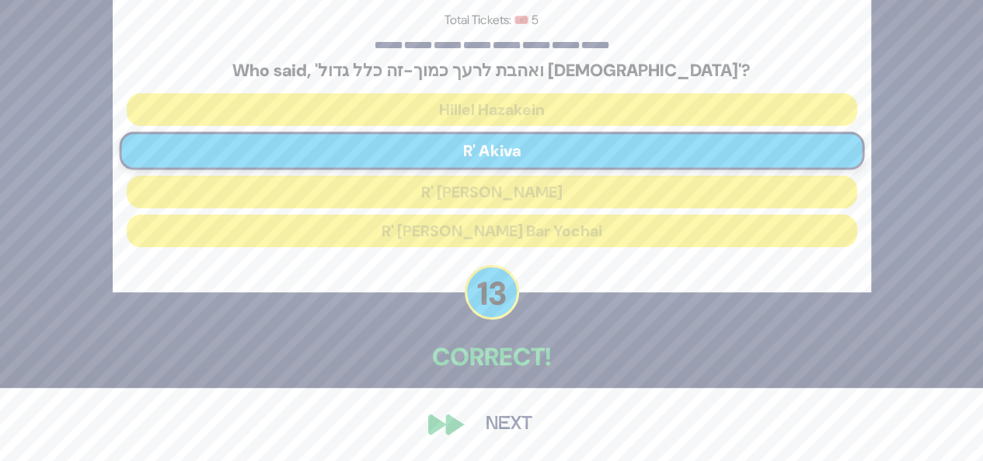
click at [503, 421] on button "Next" at bounding box center [509, 425] width 90 height 36
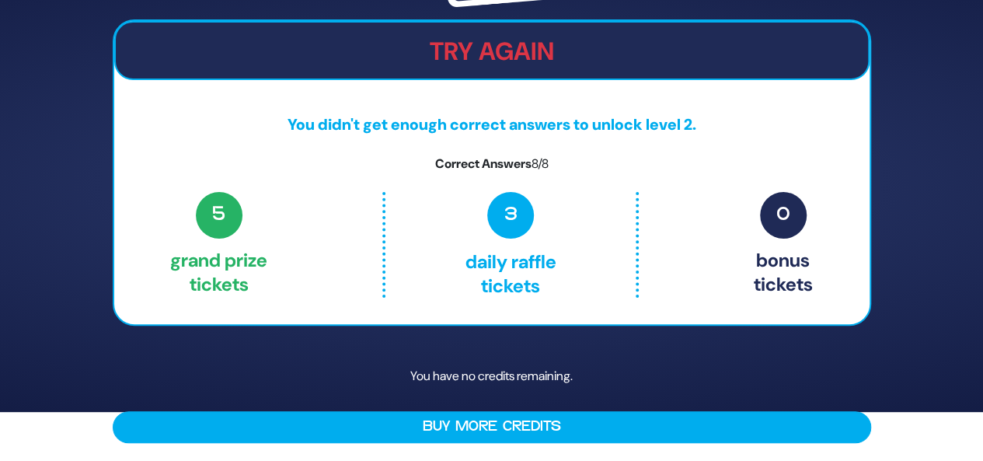
scroll to position [0, 0]
